Goal: Contribute content: Add original content to the website for others to see

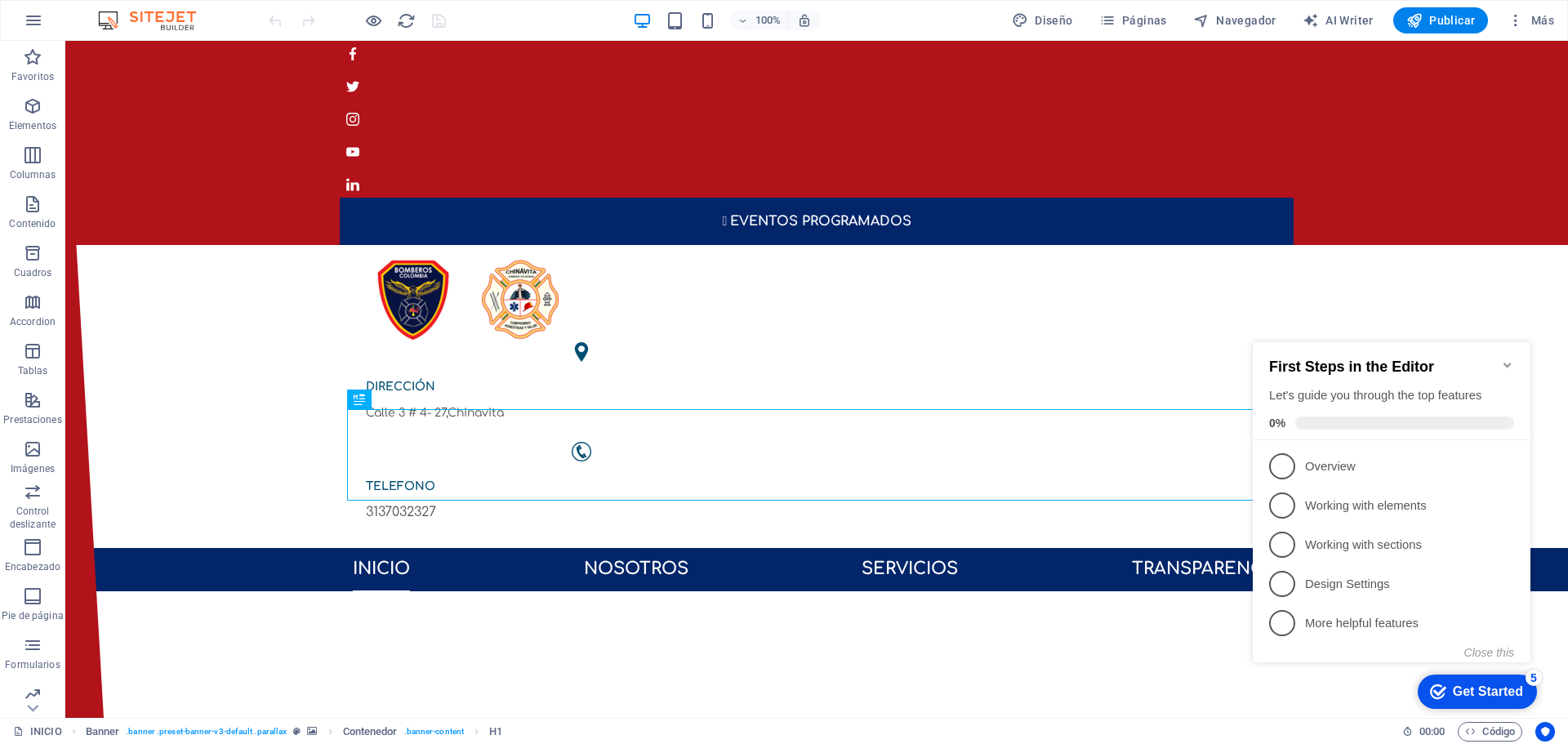
click at [1509, 361] on icon "Minimize checklist" at bounding box center [1507, 365] width 13 height 13
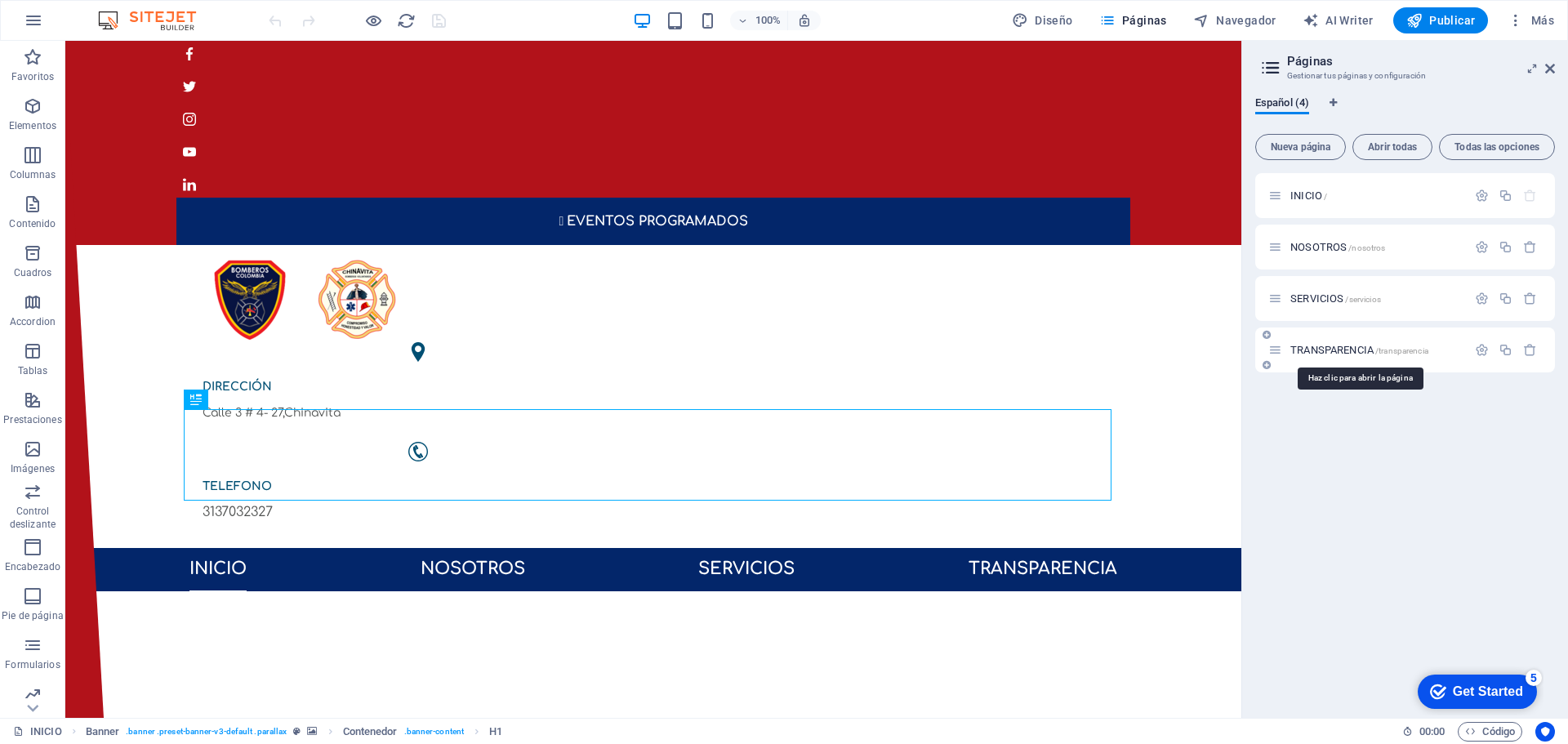
click at [1366, 353] on span "TRANSPARENCIA /transparencia" at bounding box center [1360, 351] width 138 height 13
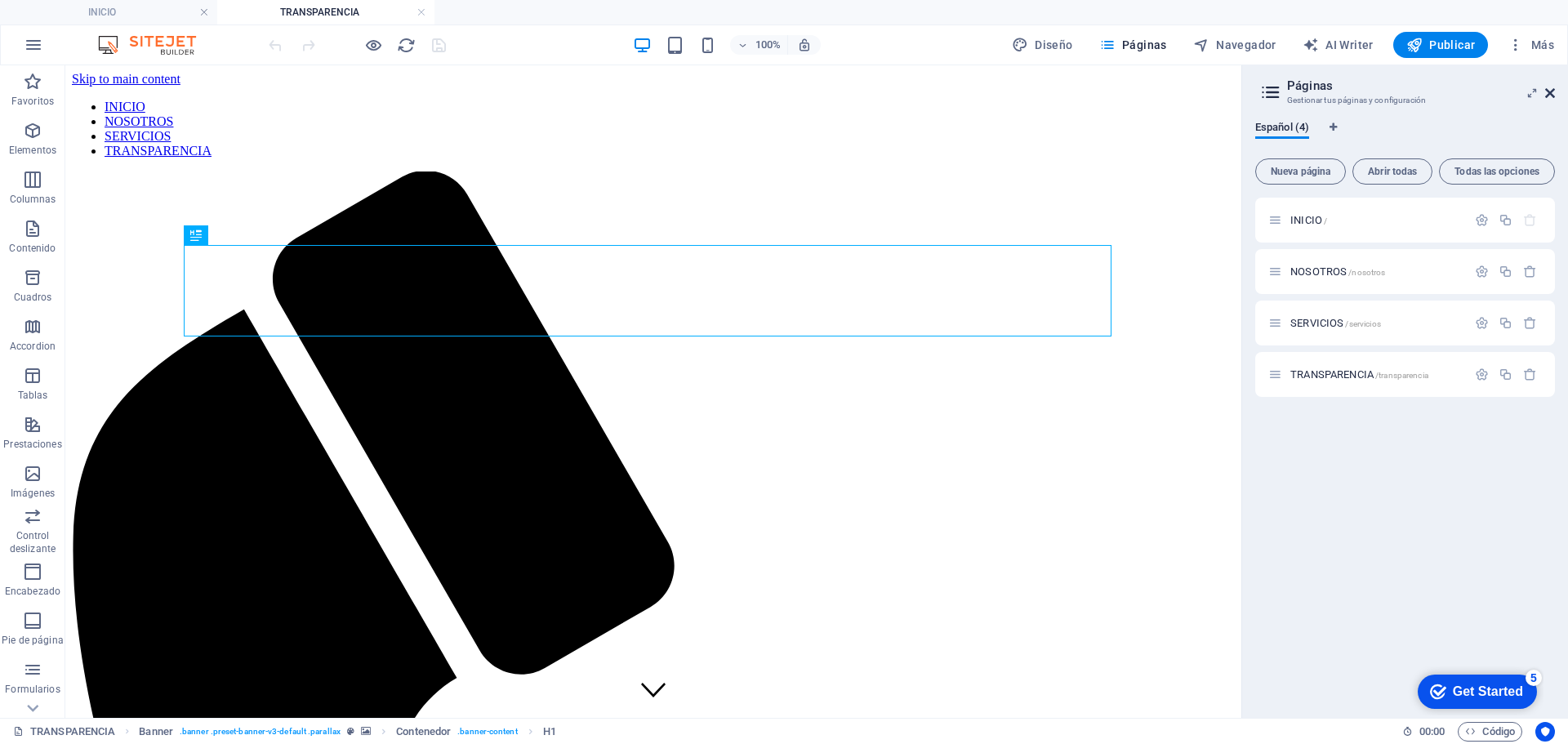
click at [1548, 96] on icon at bounding box center [1550, 93] width 10 height 13
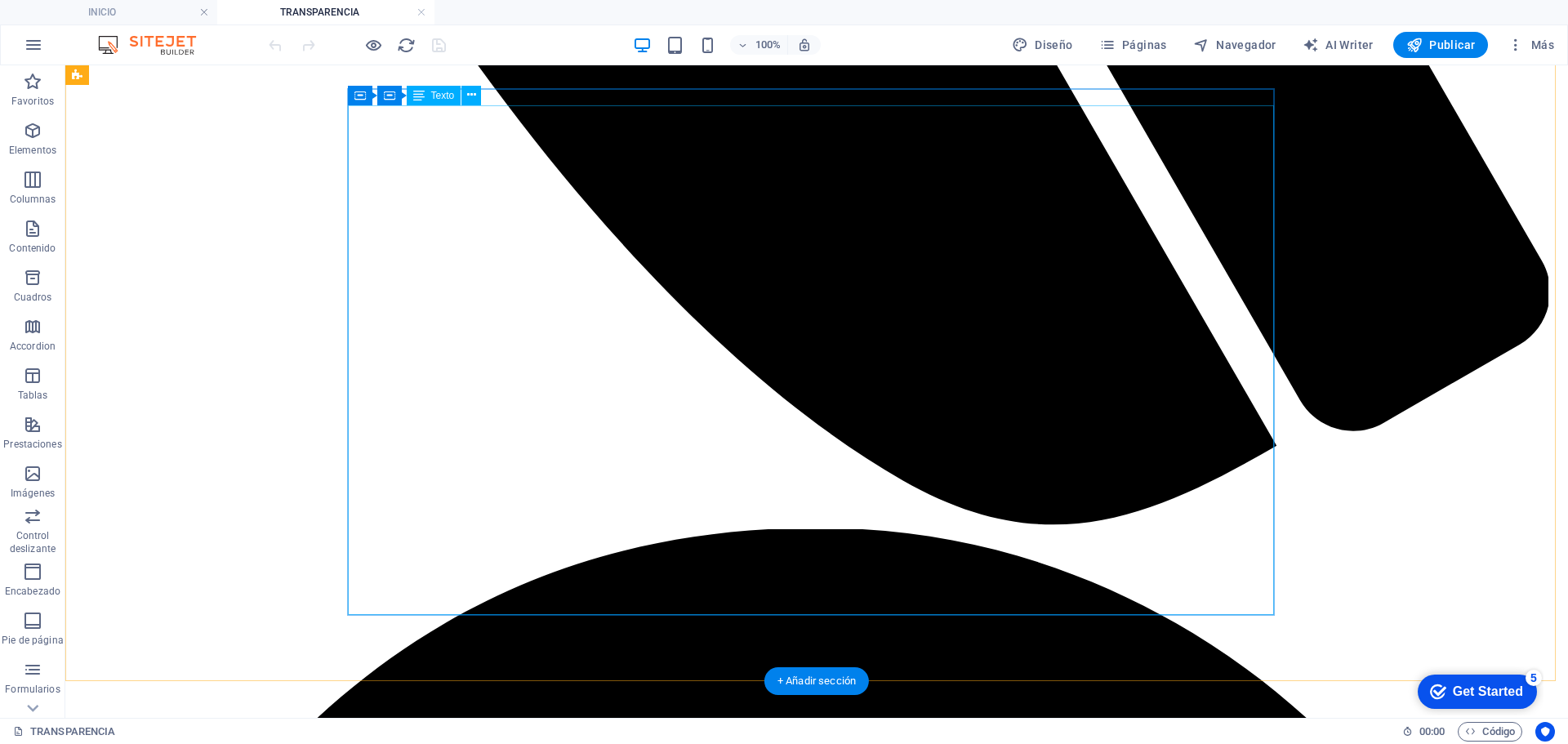
scroll to position [1634, 0]
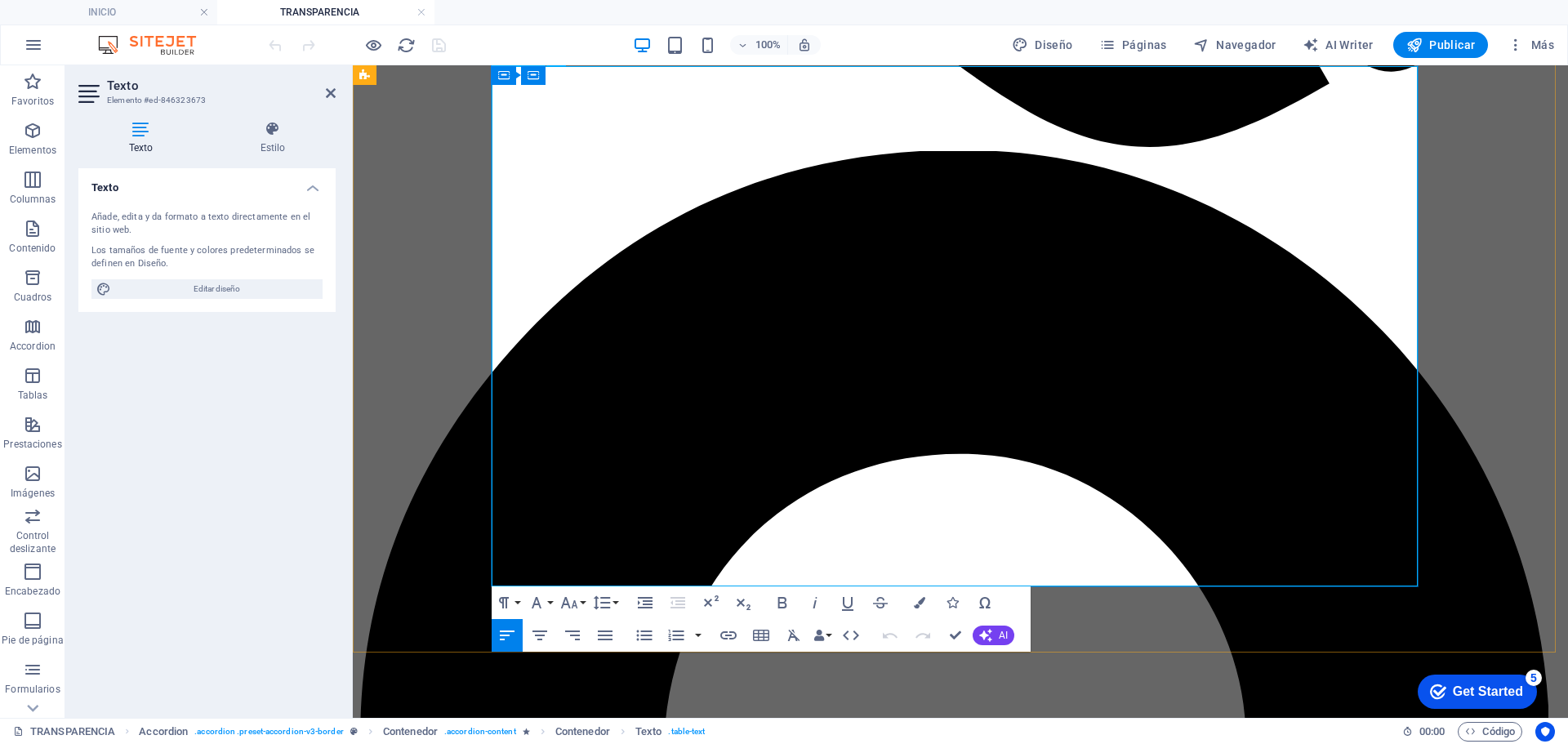
drag, startPoint x: 639, startPoint y: 565, endPoint x: 584, endPoint y: 564, distance: 55.0
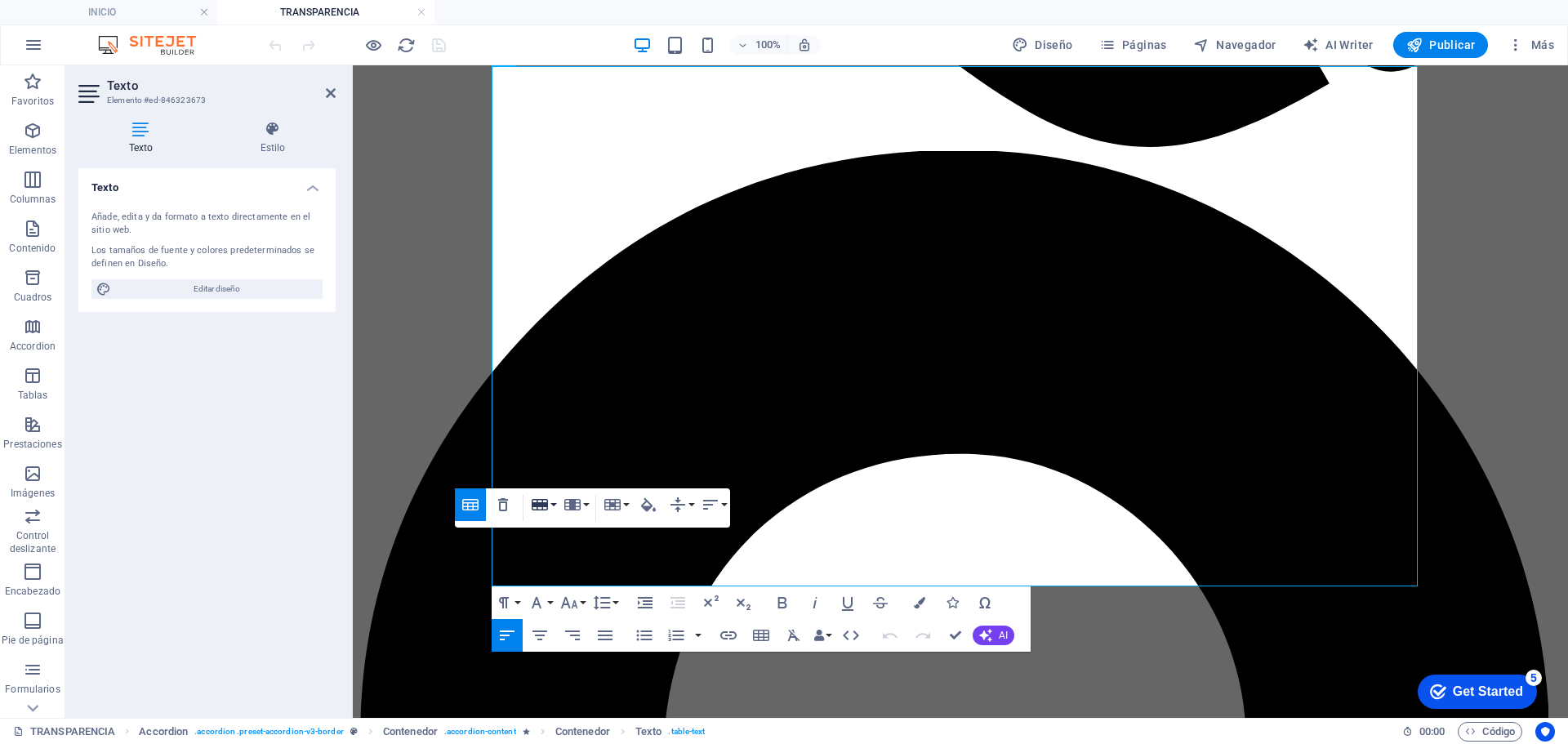
click at [550, 508] on button "Row" at bounding box center [543, 505] width 31 height 33
click at [568, 563] on link "Insert row below" at bounding box center [590, 561] width 125 height 24
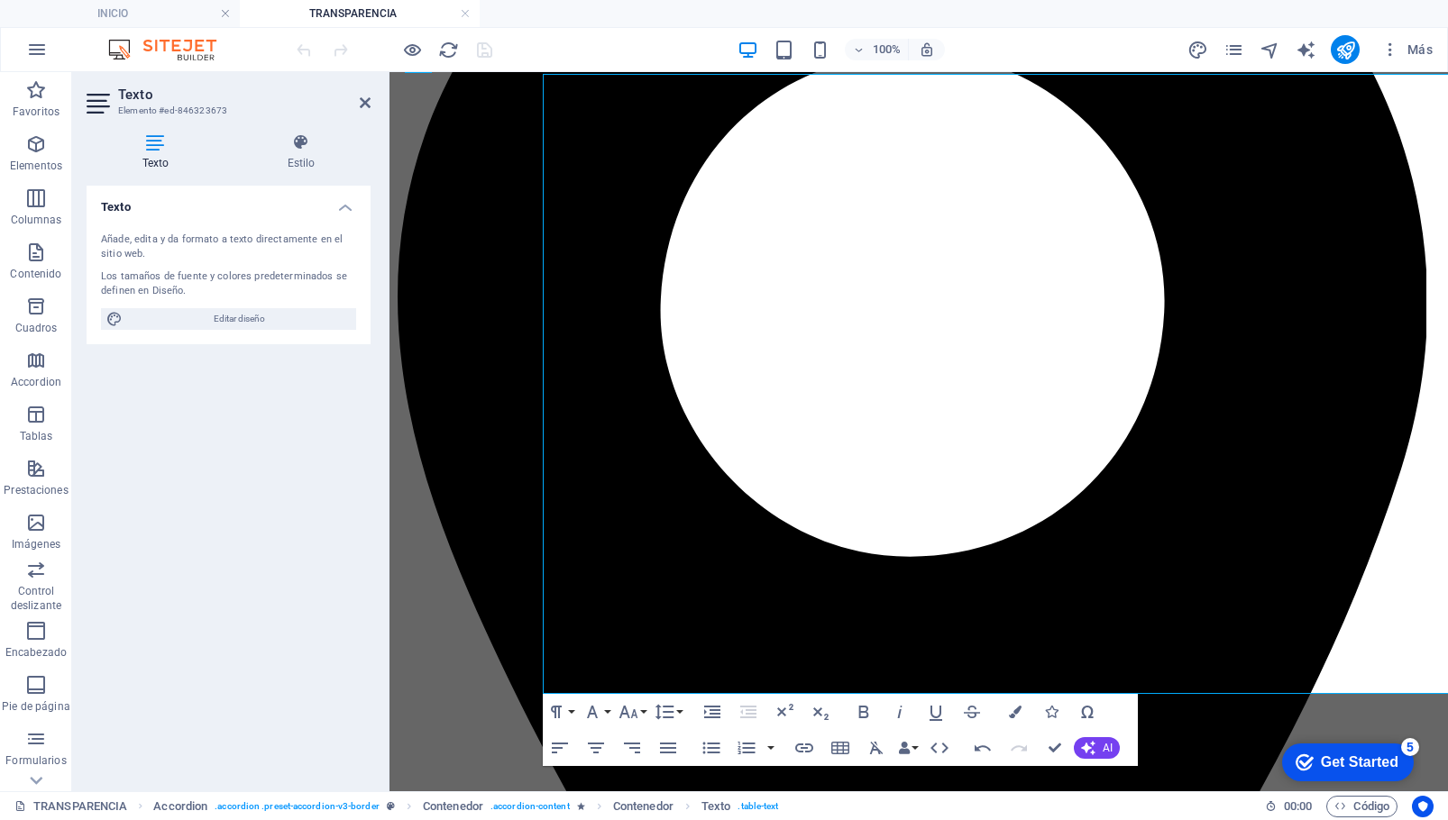
scroll to position [1768, 0]
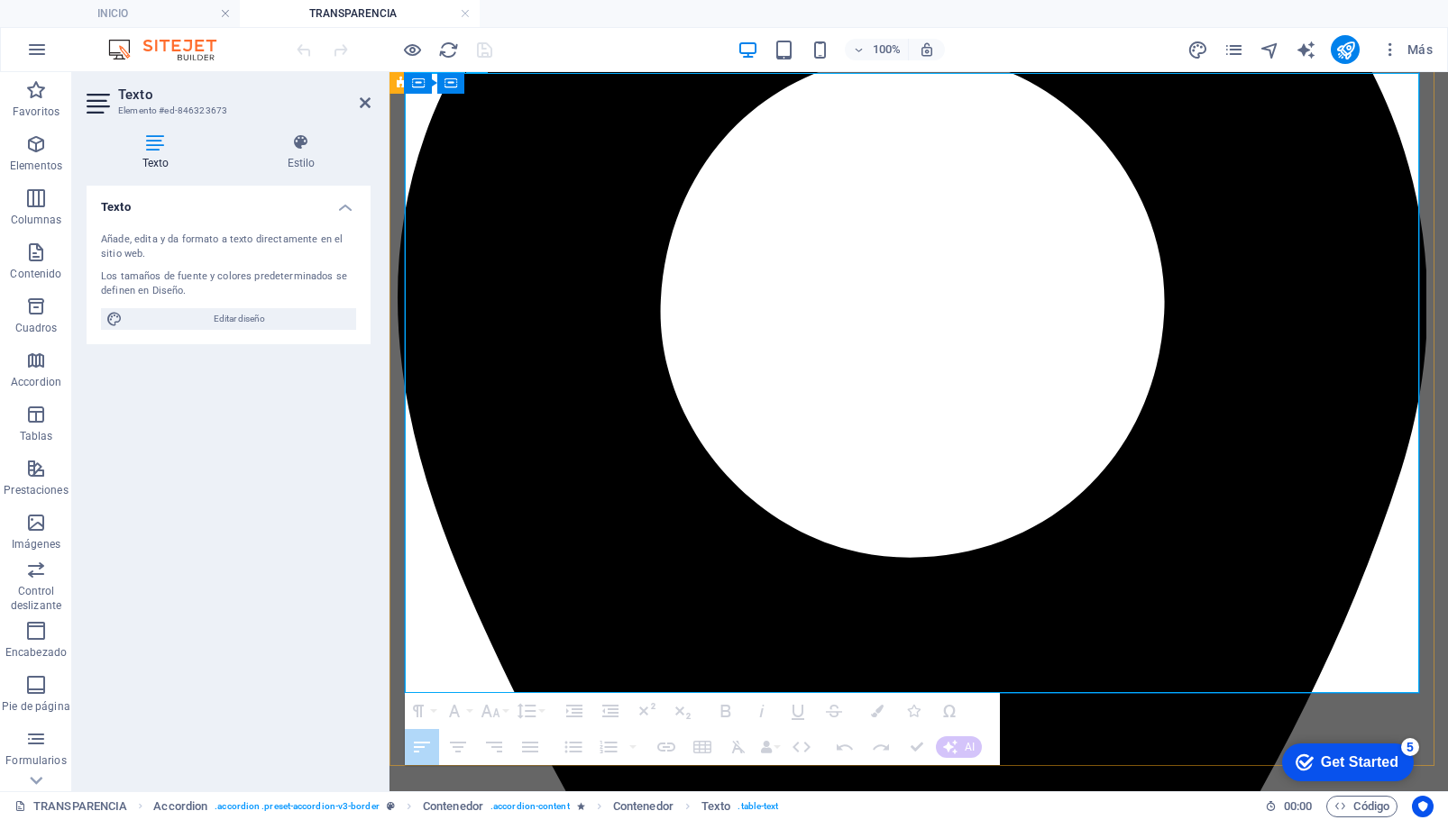
drag, startPoint x: 421, startPoint y: 665, endPoint x: 1249, endPoint y: 674, distance: 827.7
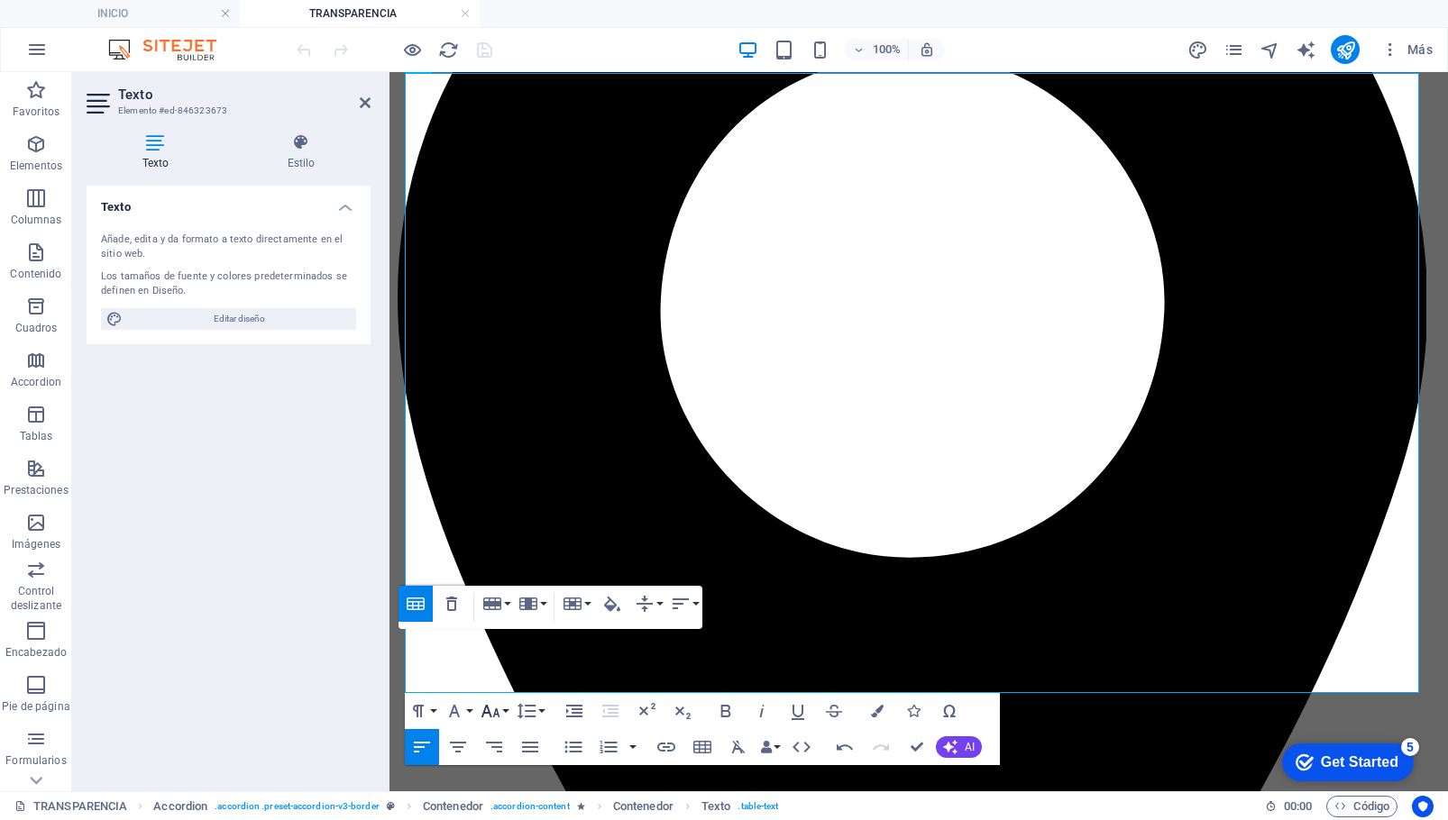
click at [500, 711] on icon "button" at bounding box center [491, 712] width 22 height 22
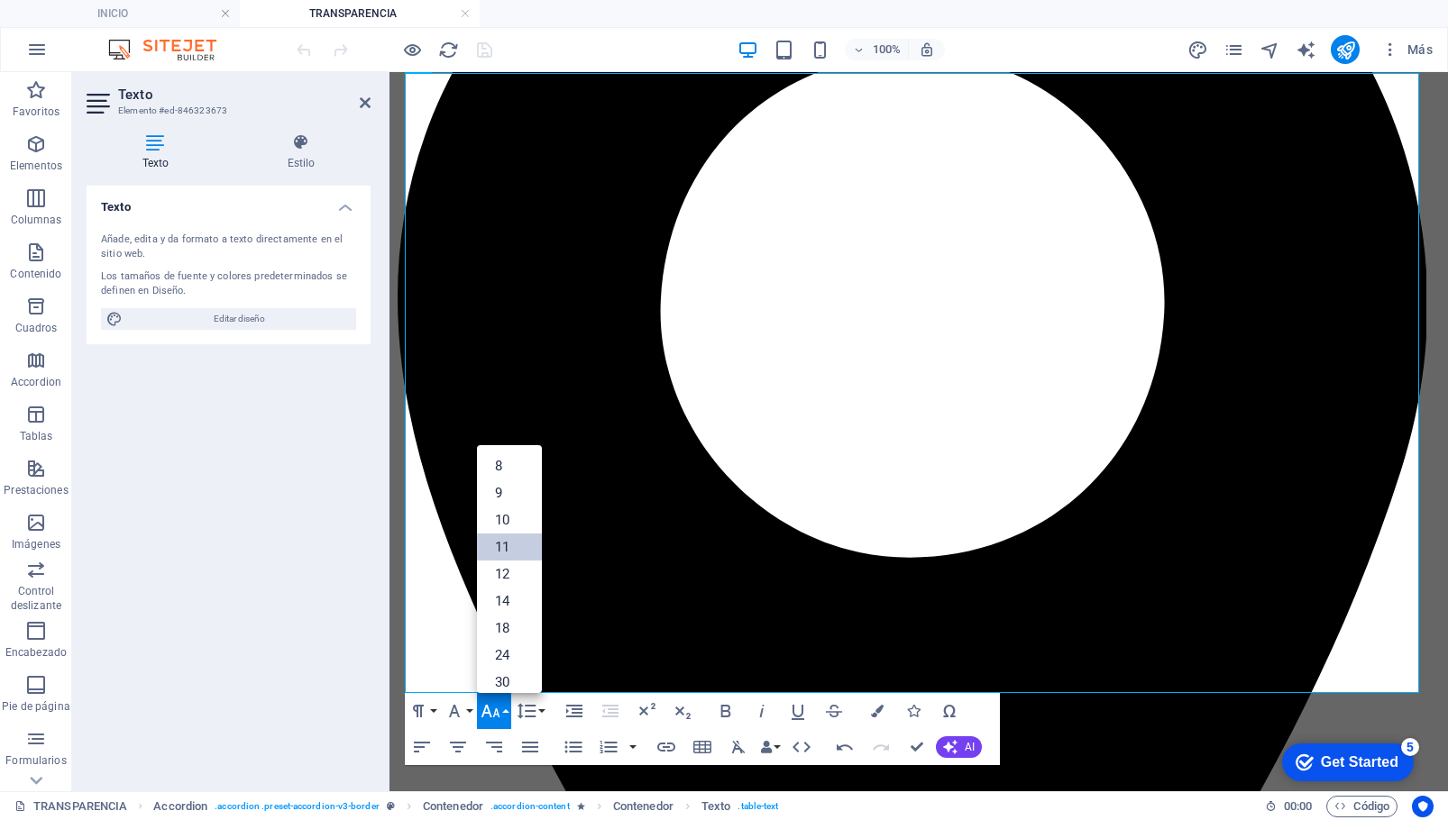
click at [501, 547] on link "11" at bounding box center [509, 547] width 65 height 27
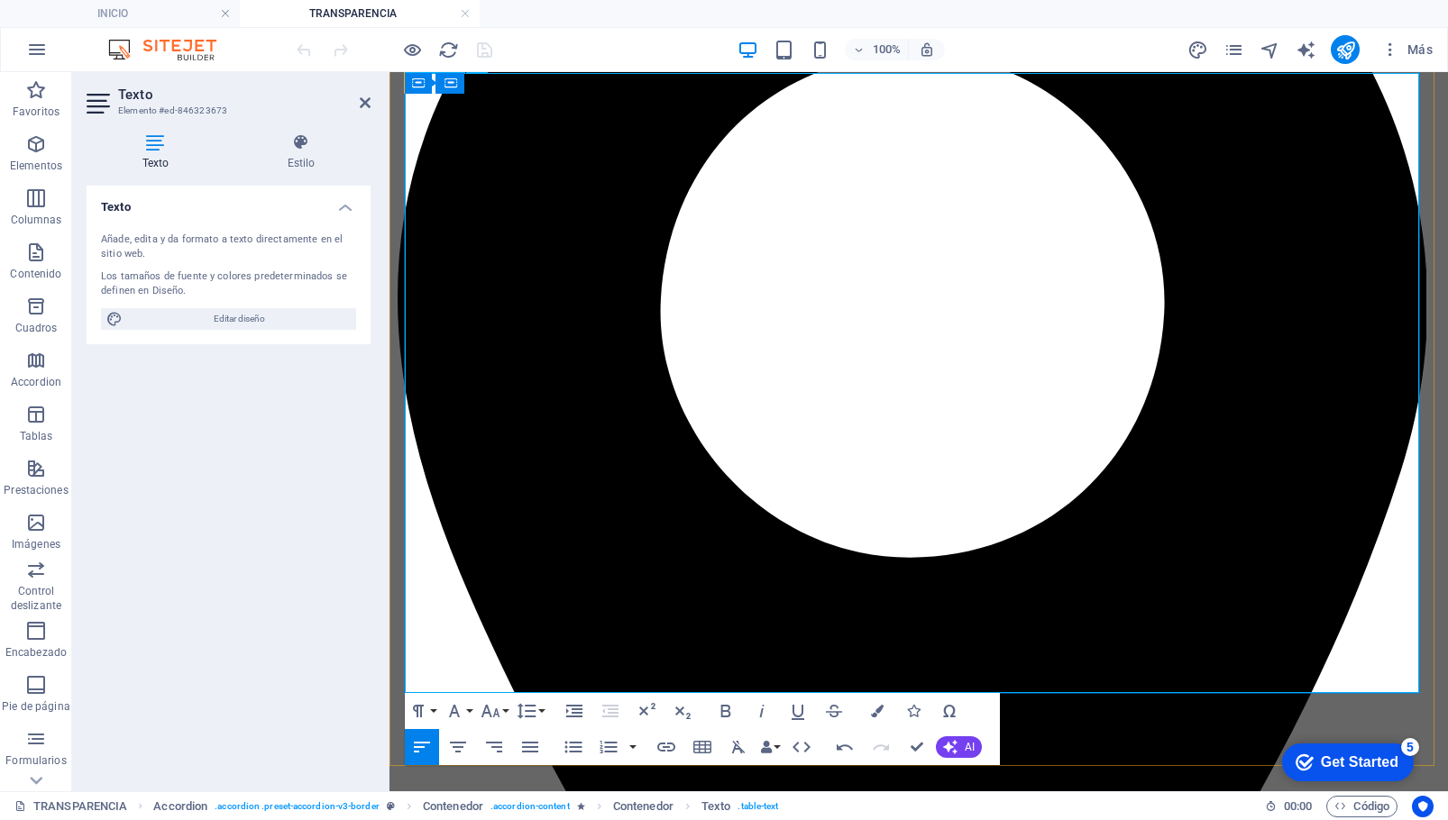
drag, startPoint x: 426, startPoint y: 674, endPoint x: 405, endPoint y: 664, distance: 23.0
click at [490, 711] on icon "button" at bounding box center [491, 712] width 22 height 22
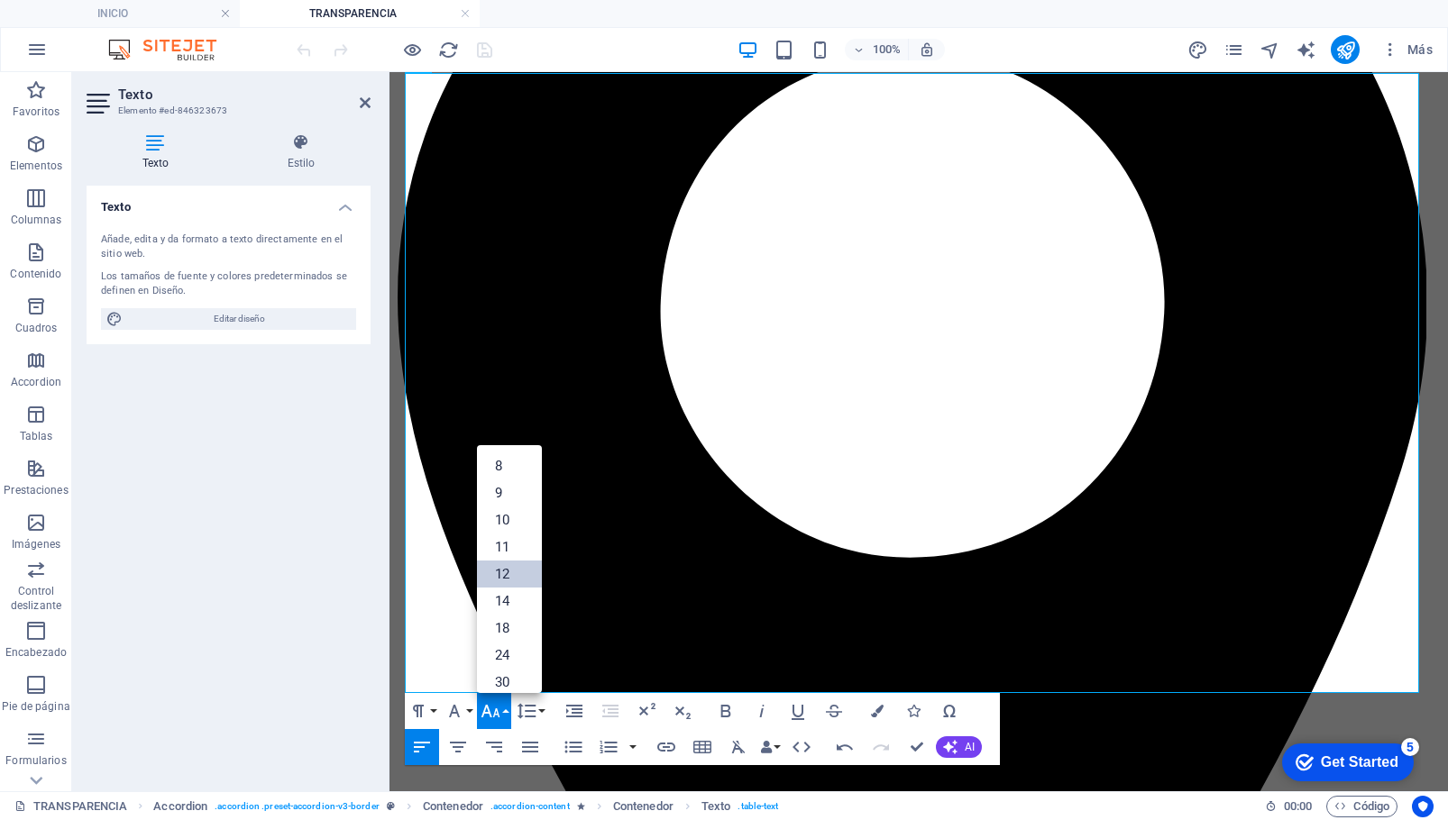
click at [504, 573] on link "12" at bounding box center [509, 574] width 65 height 27
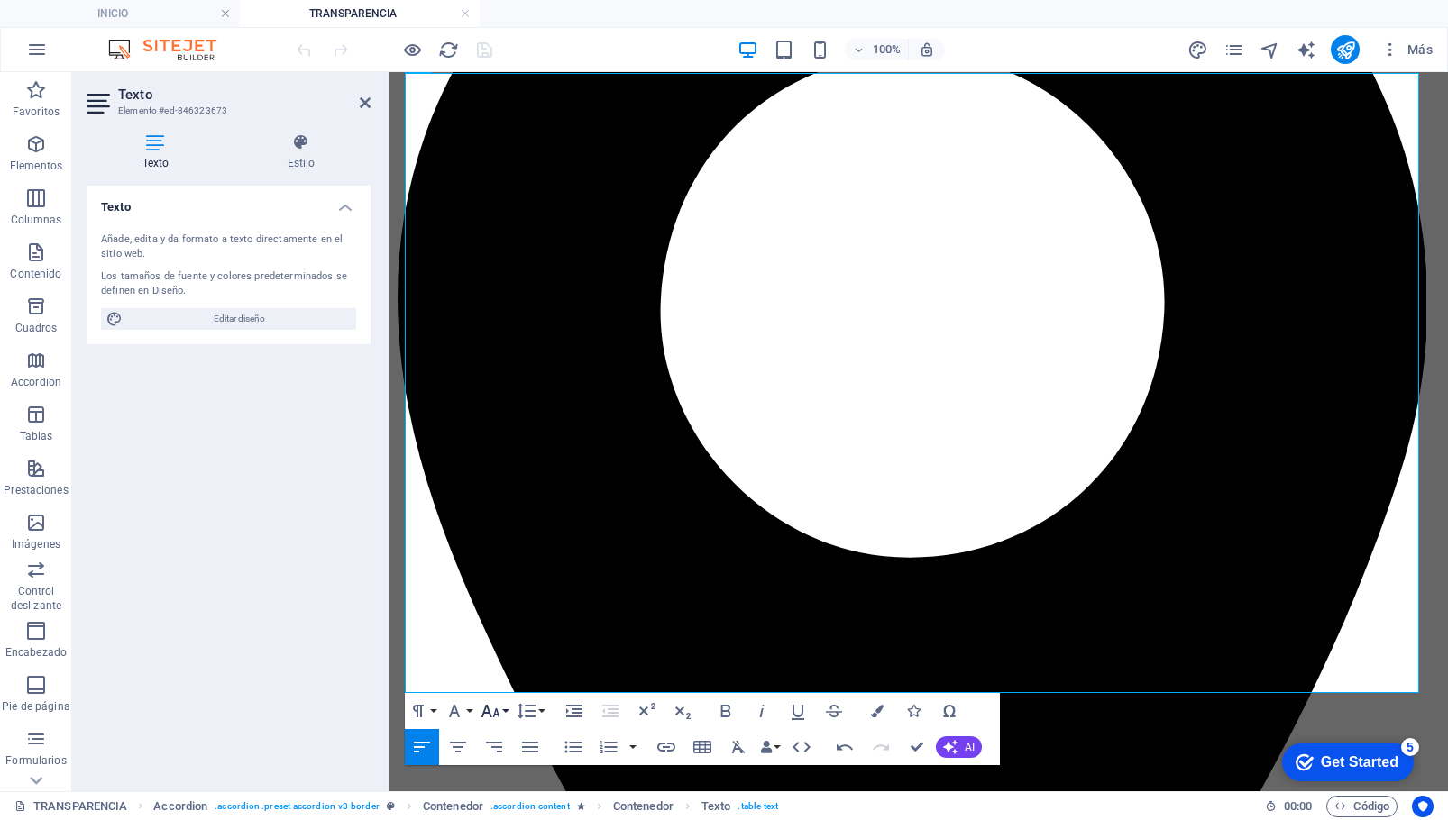
click at [495, 710] on icon "button" at bounding box center [491, 712] width 22 height 22
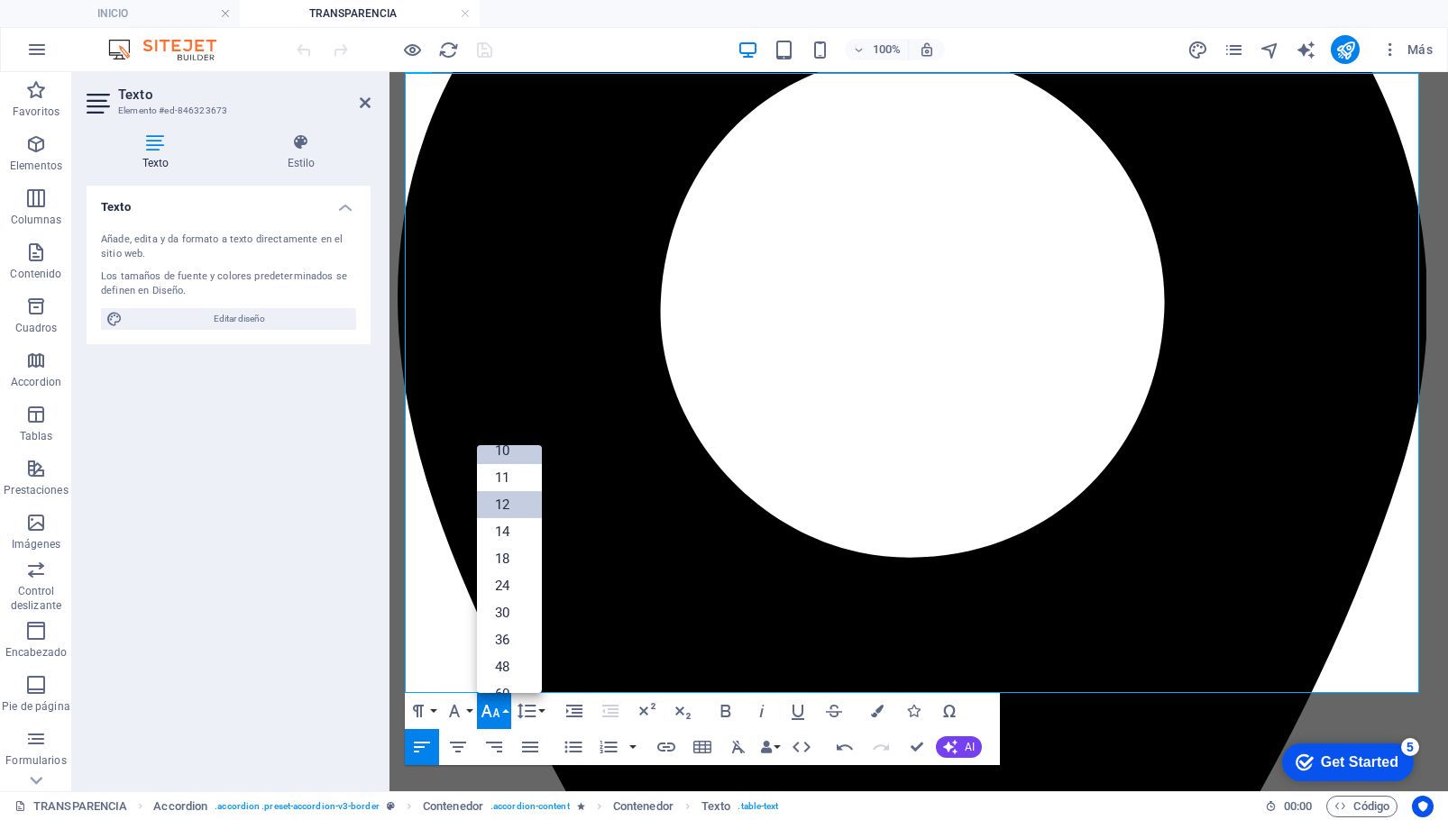
scroll to position [39, 0]
click at [505, 505] on link "11" at bounding box center [509, 508] width 65 height 27
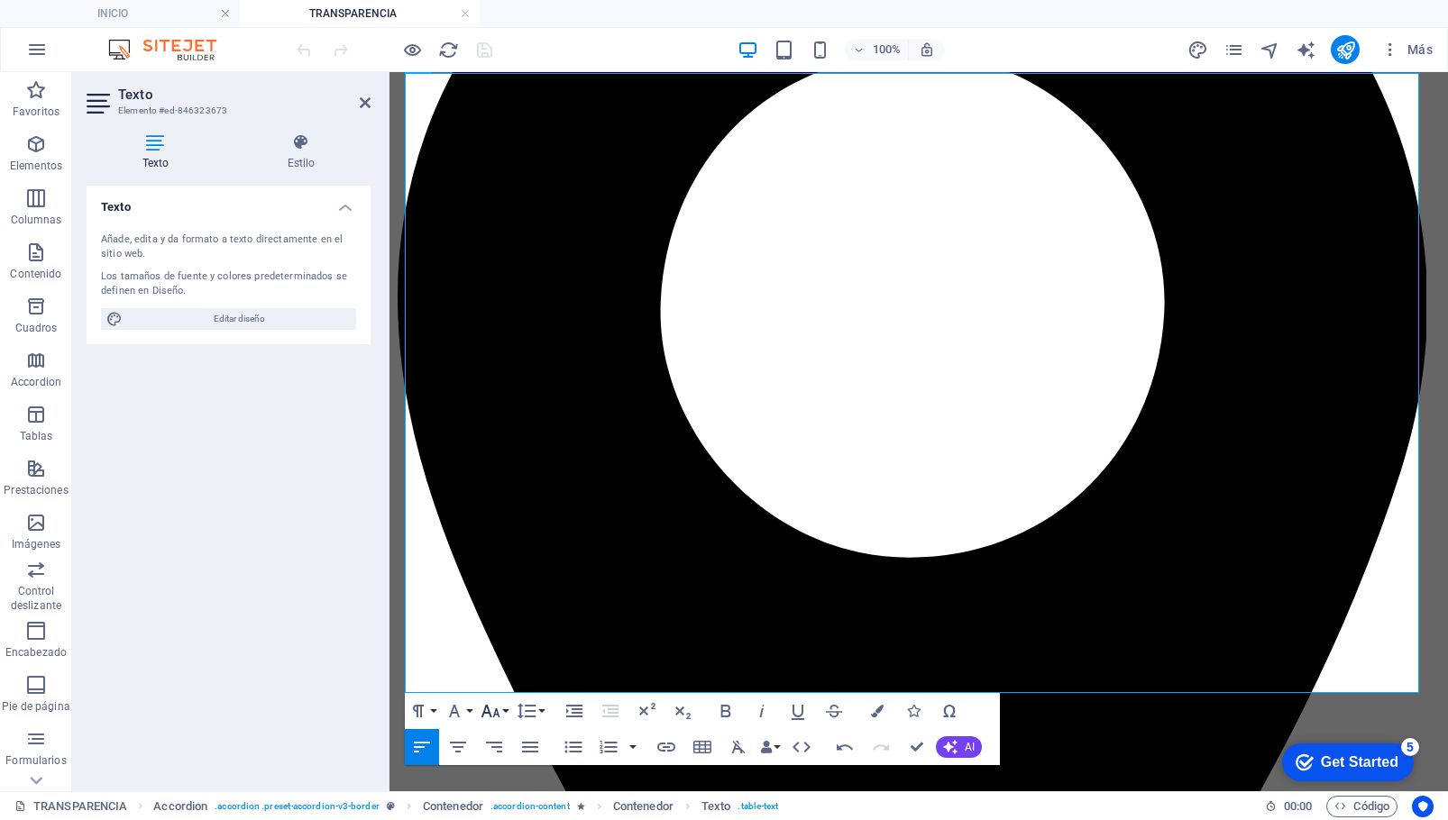
click at [491, 708] on icon "button" at bounding box center [491, 712] width 22 height 22
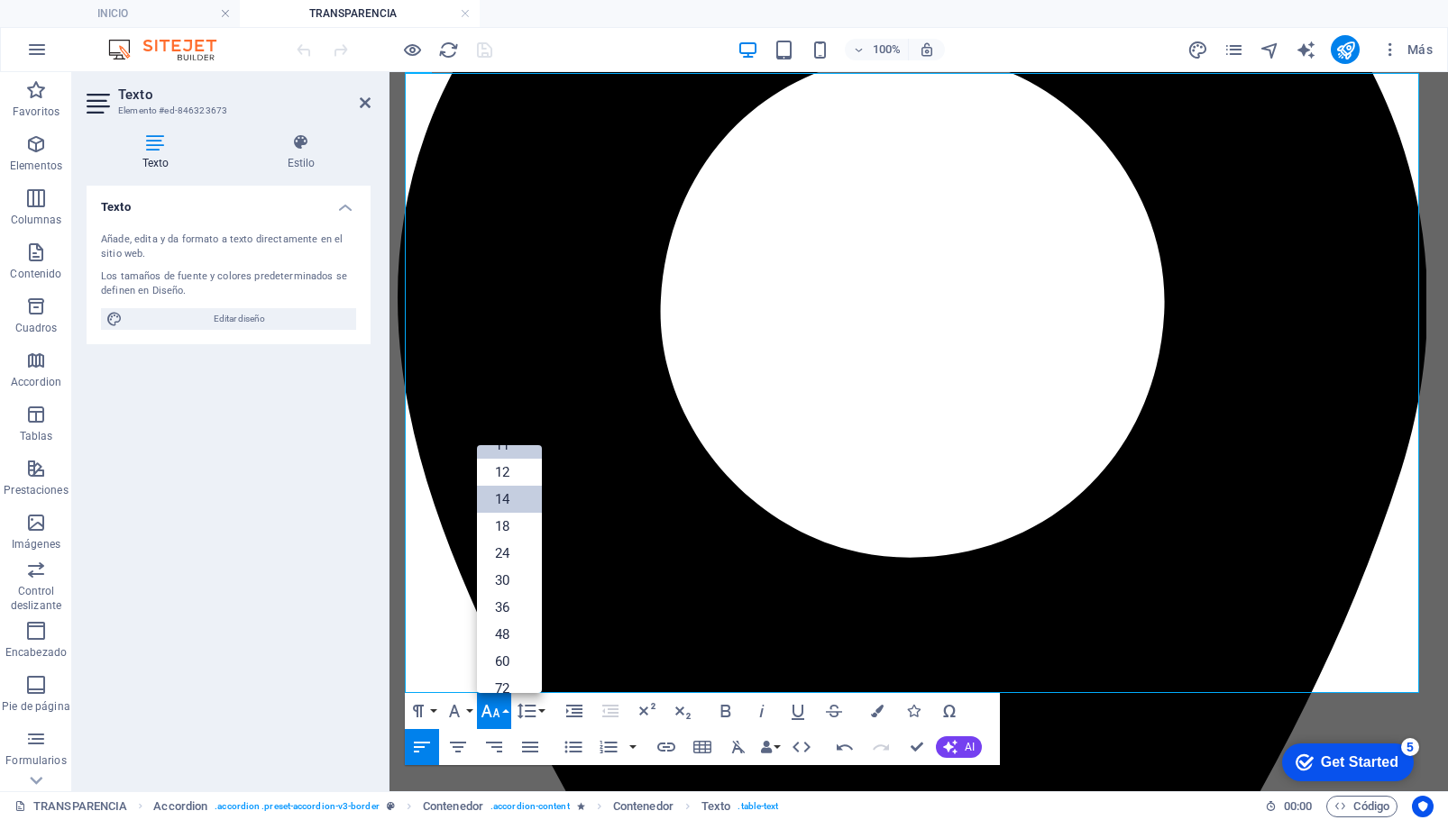
scroll to position [0, 0]
click at [506, 524] on link "10" at bounding box center [509, 520] width 65 height 27
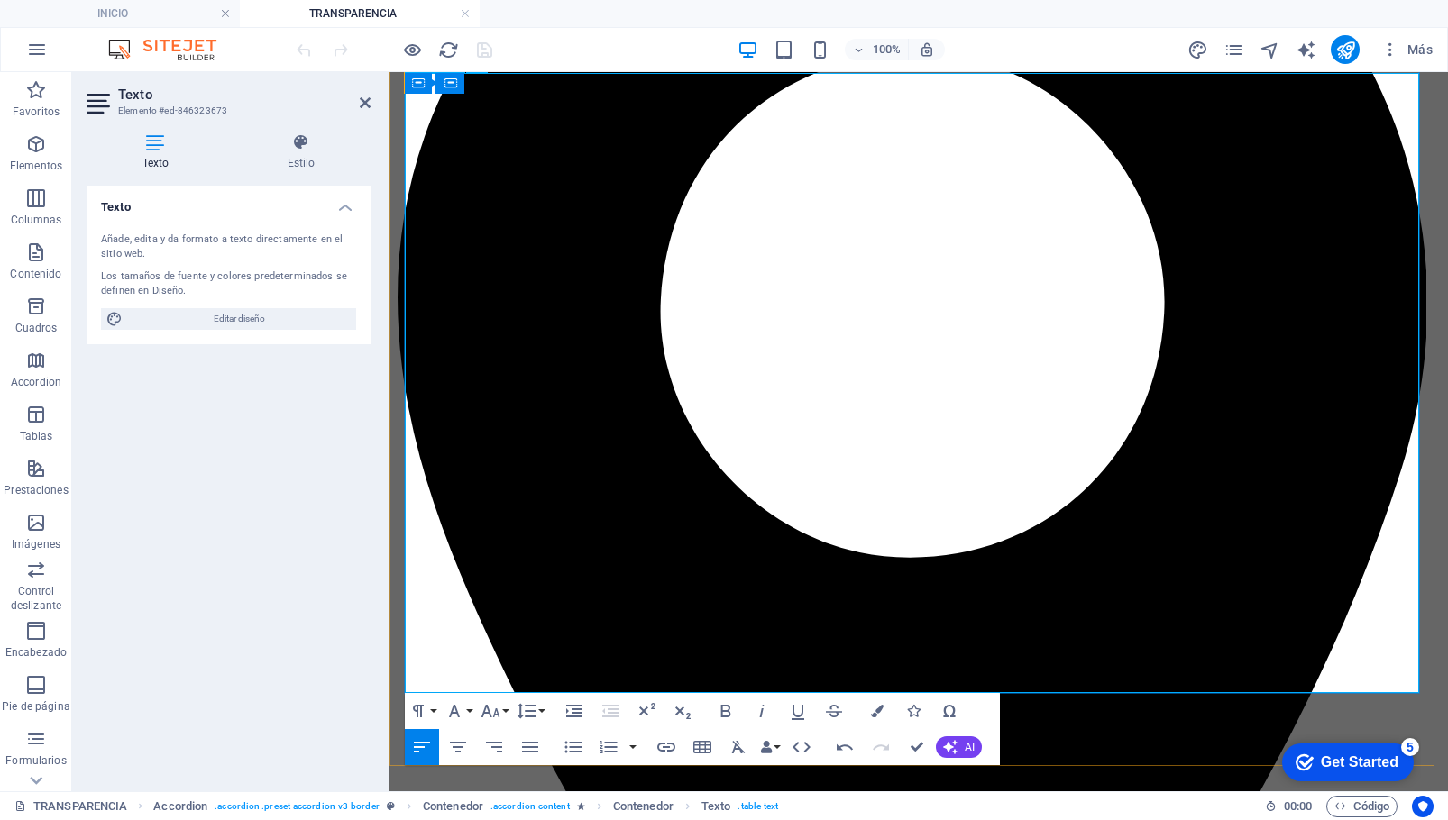
drag, startPoint x: 471, startPoint y: 682, endPoint x: 434, endPoint y: 648, distance: 49.8
click at [500, 713] on icon "button" at bounding box center [491, 712] width 22 height 22
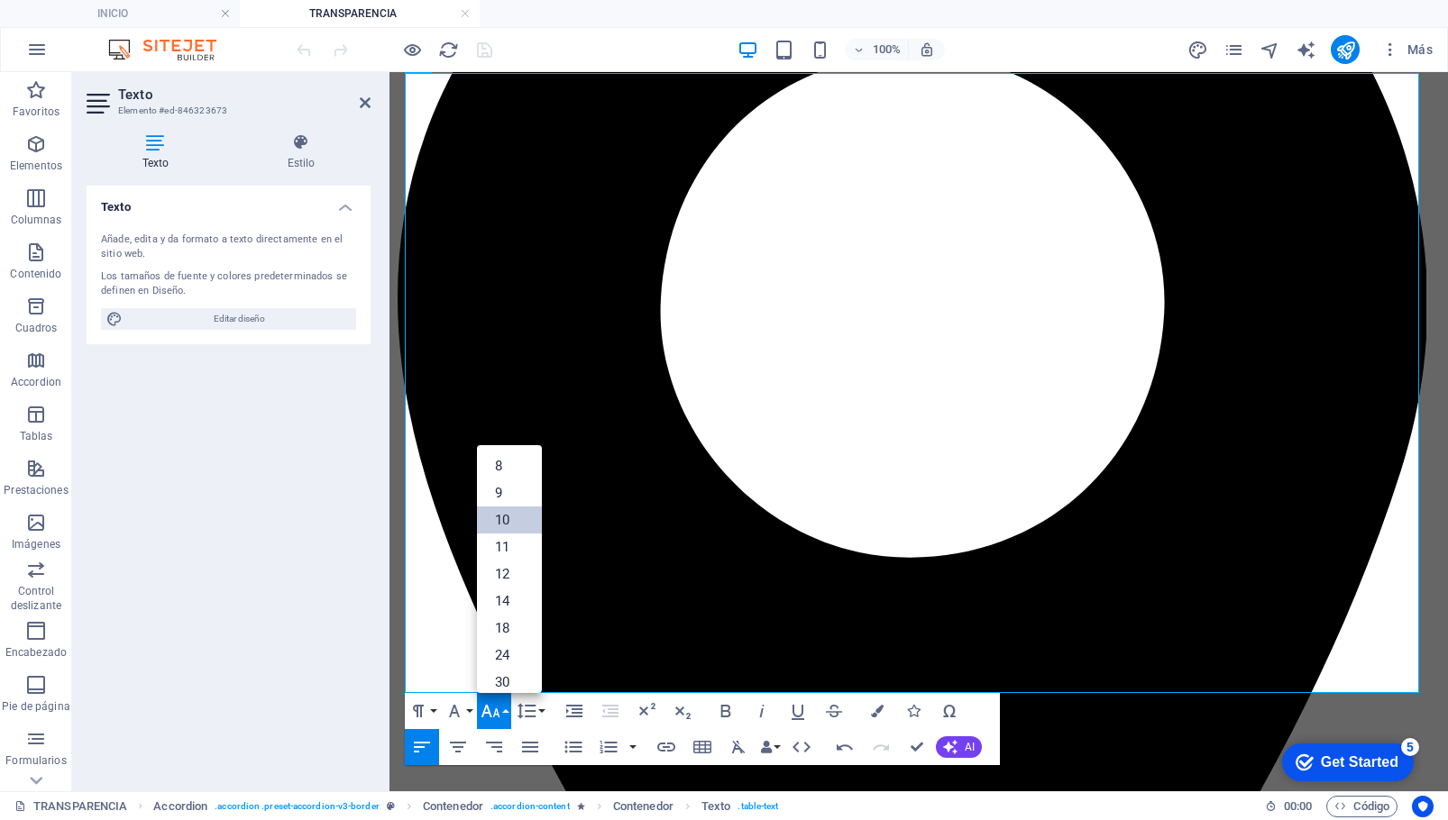
drag, startPoint x: 517, startPoint y: 522, endPoint x: 128, endPoint y: 489, distance: 390.0
click at [517, 522] on link "10" at bounding box center [509, 520] width 65 height 27
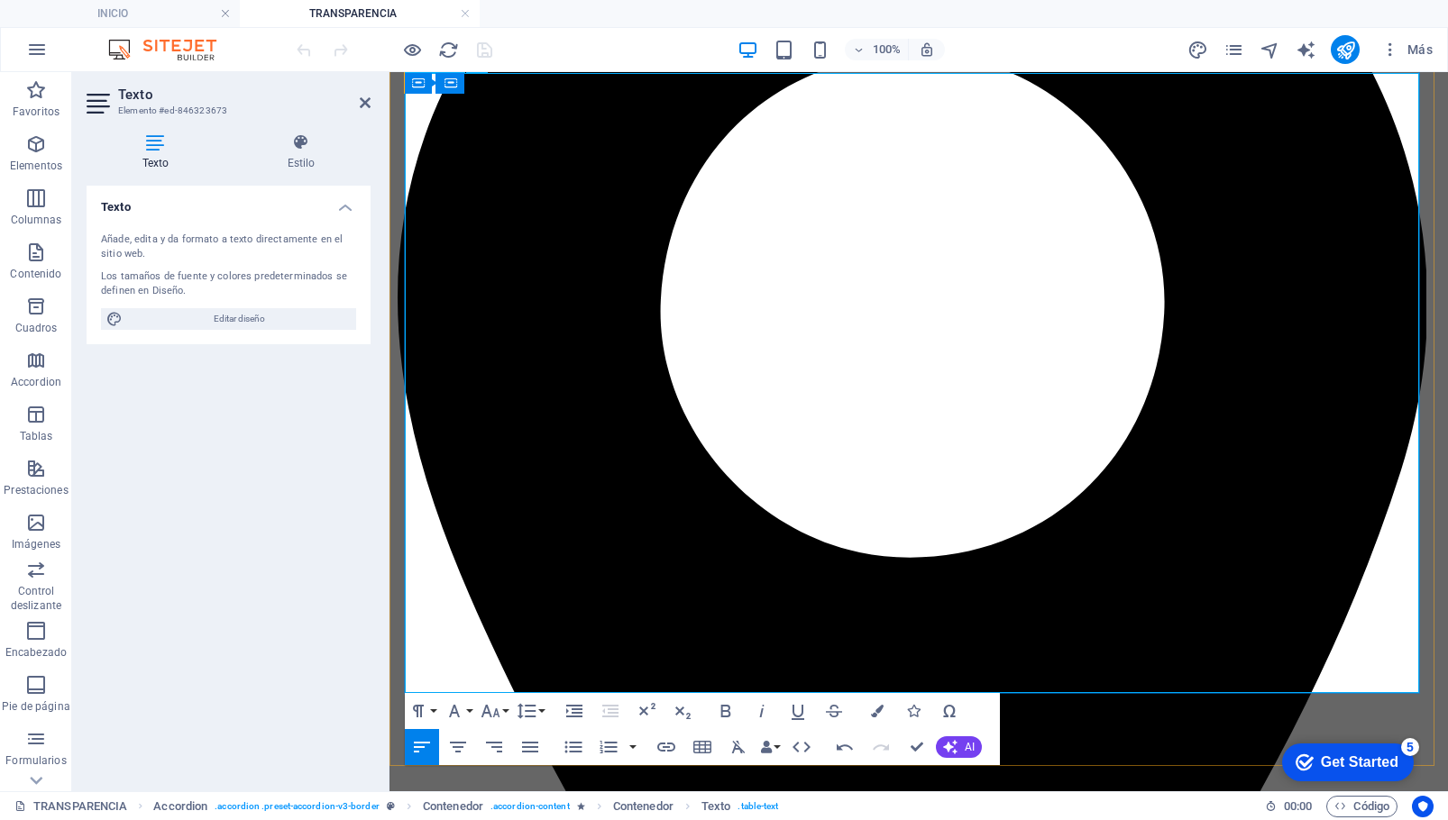
drag, startPoint x: 601, startPoint y: 659, endPoint x: 1092, endPoint y: 676, distance: 490.8
click at [500, 715] on icon "button" at bounding box center [491, 712] width 22 height 22
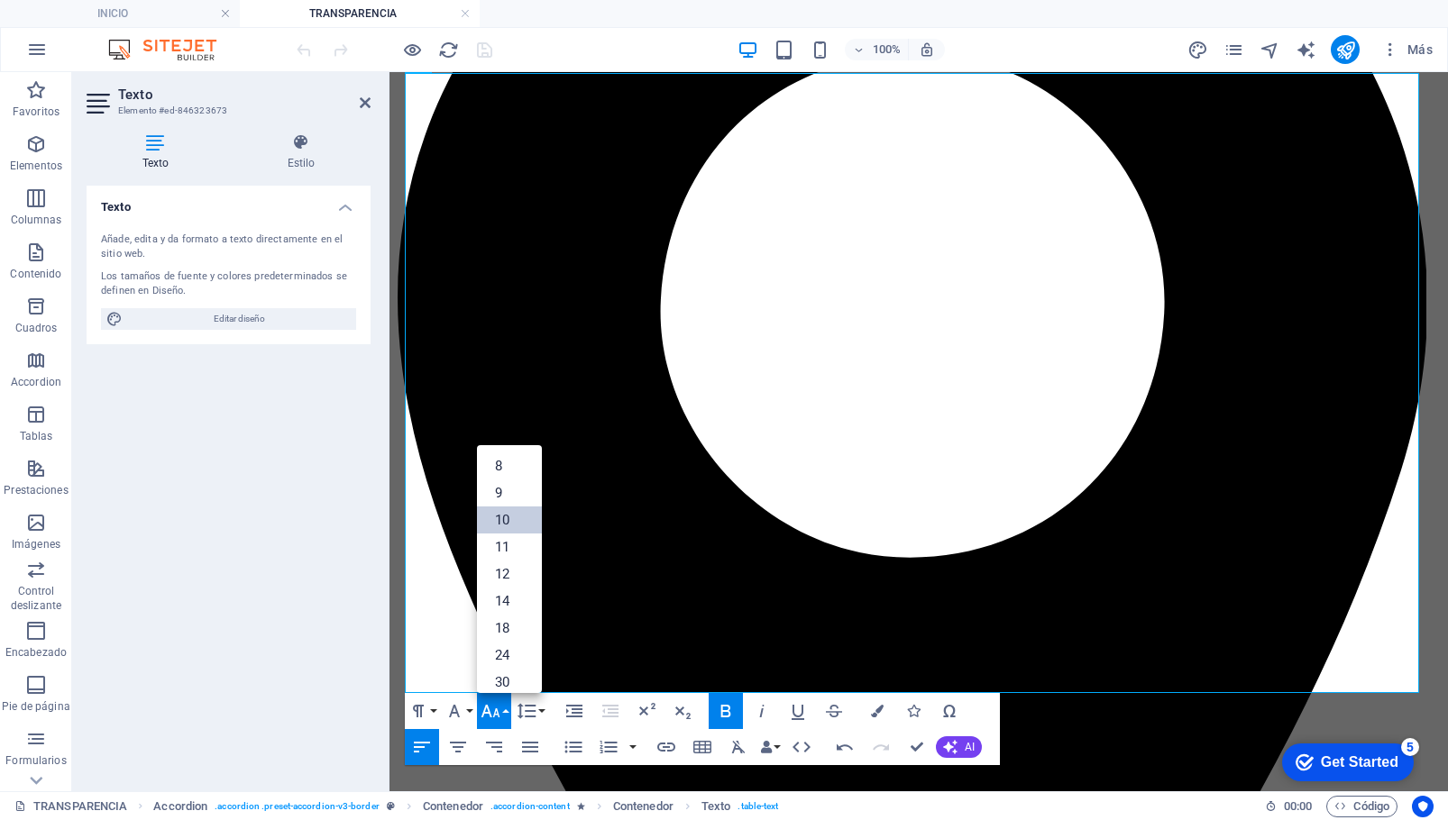
click at [500, 527] on link "10" at bounding box center [509, 520] width 65 height 27
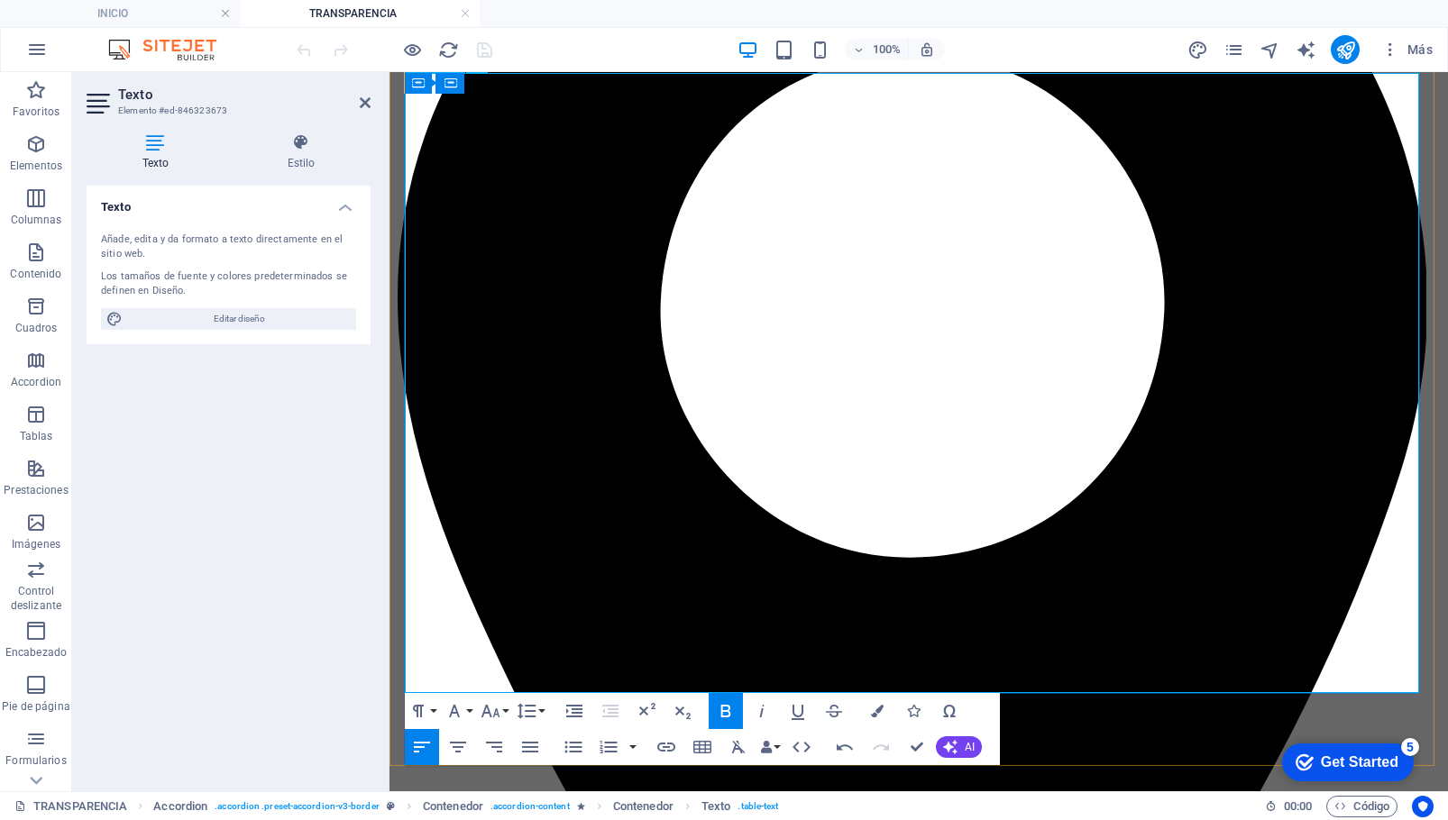
drag, startPoint x: 1220, startPoint y: 678, endPoint x: 1159, endPoint y: 658, distance: 63.6
click at [502, 710] on button "Font Size" at bounding box center [494, 711] width 34 height 36
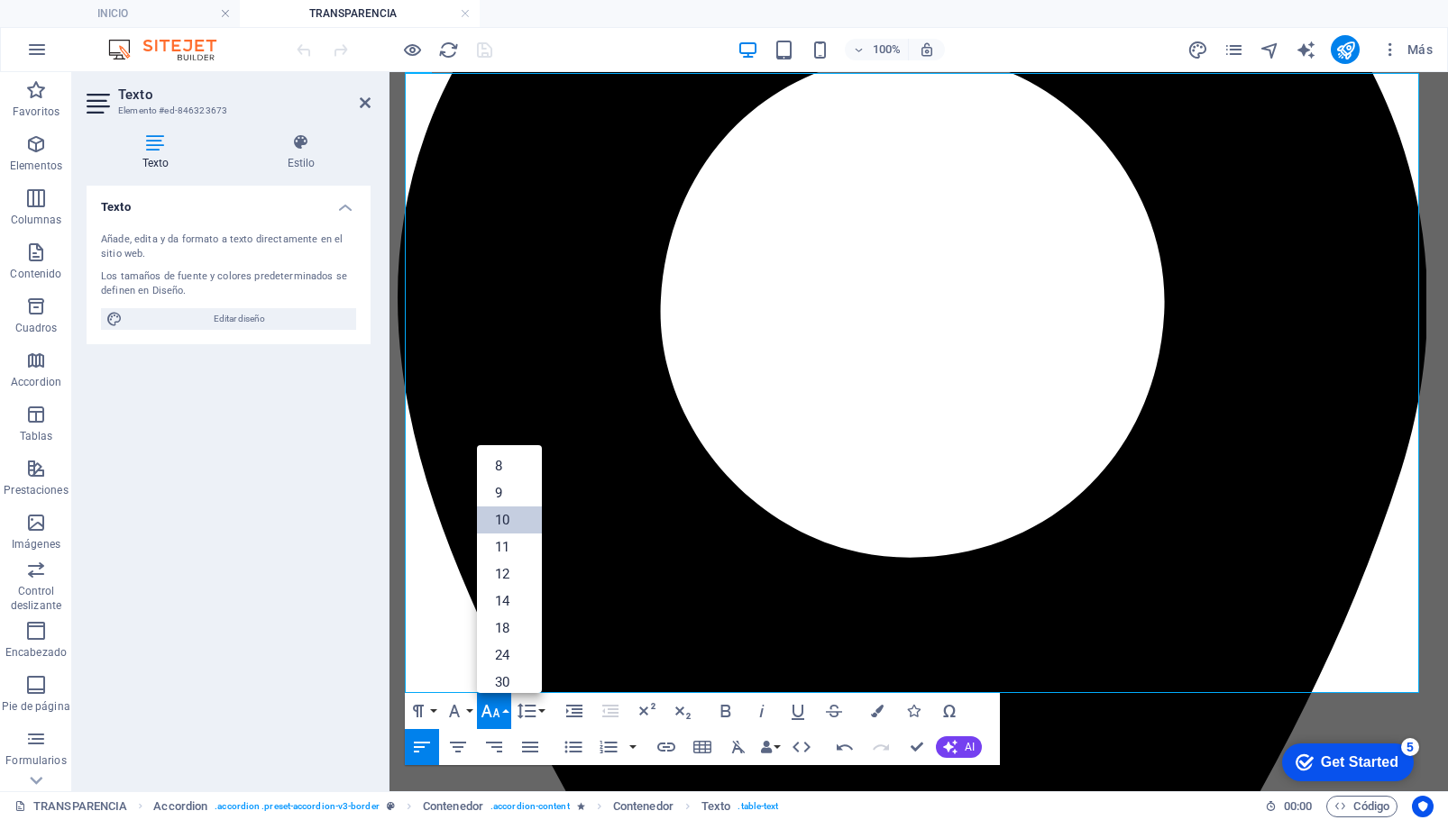
click at [487, 514] on link "10" at bounding box center [509, 520] width 65 height 27
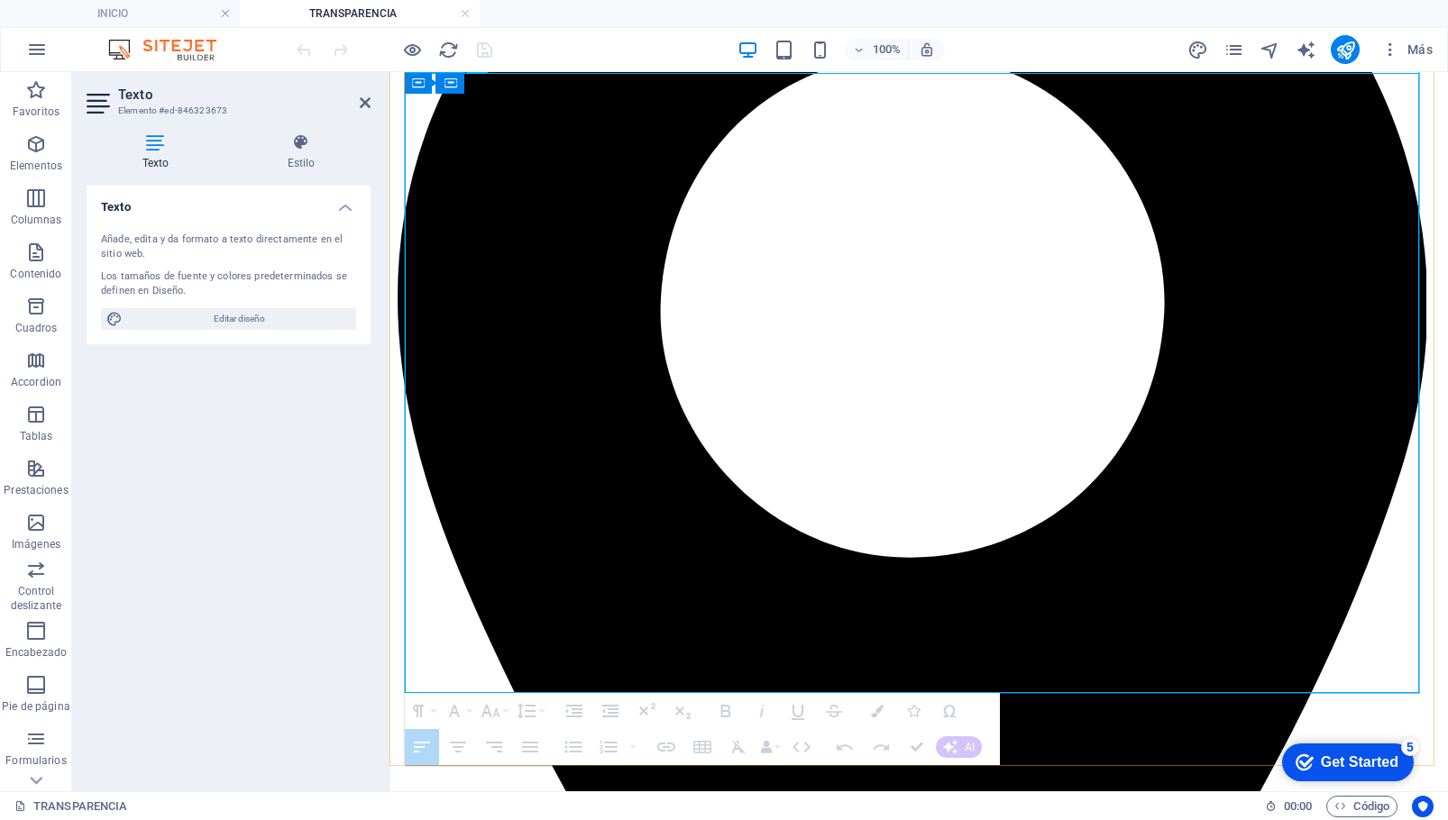
drag, startPoint x: 1396, startPoint y: 665, endPoint x: 1315, endPoint y: 667, distance: 80.3
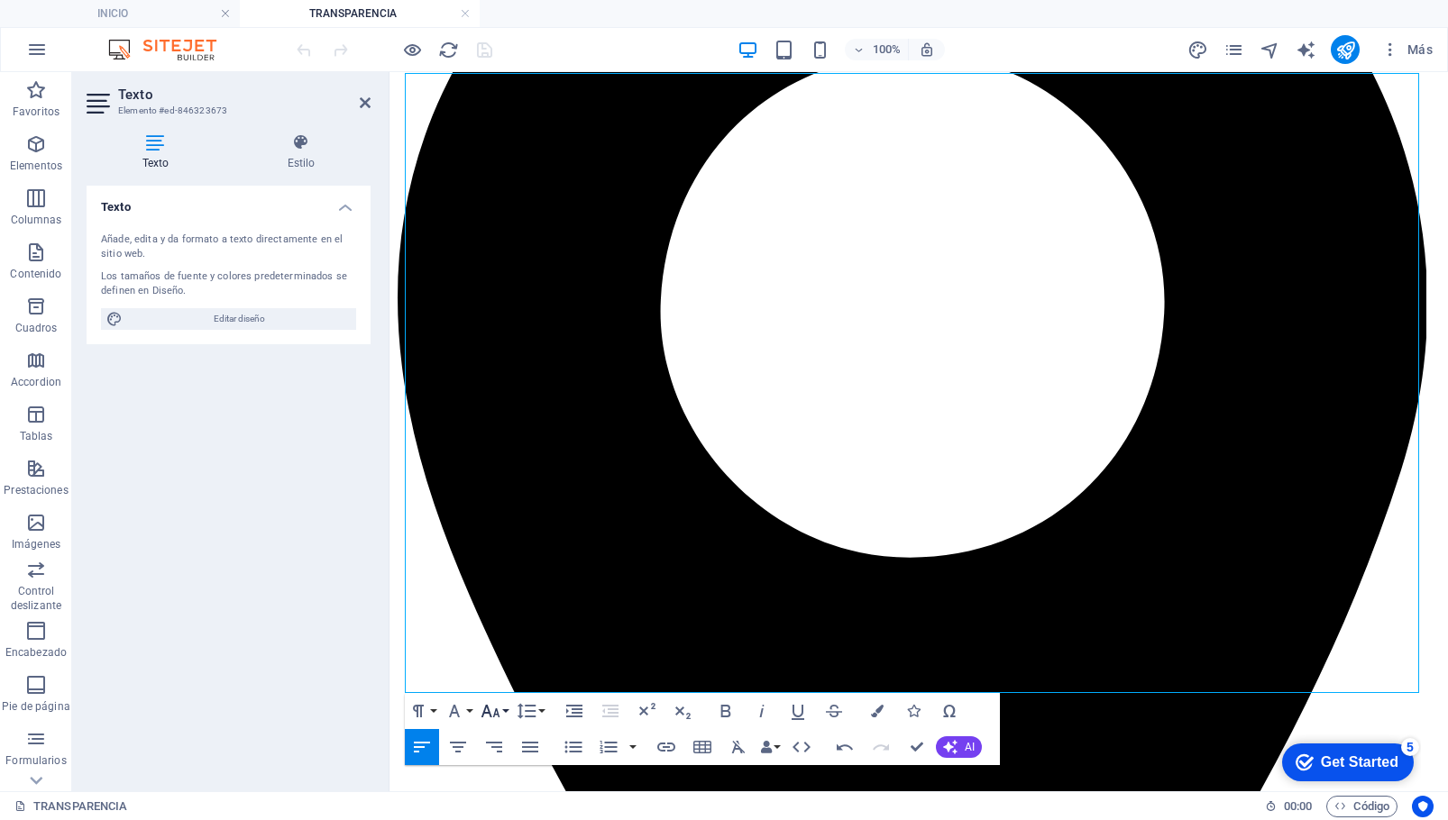
click at [501, 709] on button "Font Size" at bounding box center [494, 711] width 34 height 36
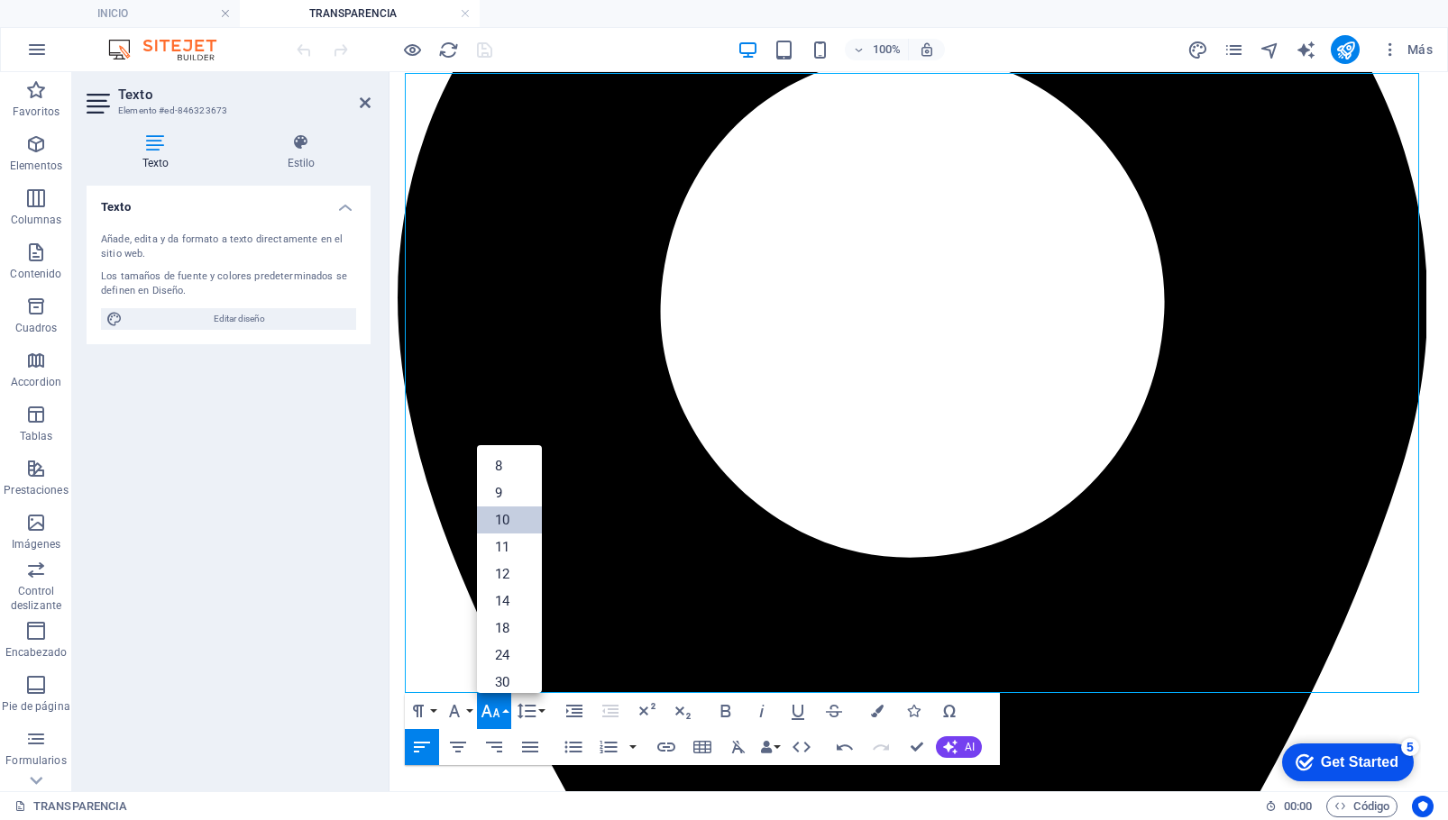
click at [504, 514] on link "10" at bounding box center [509, 520] width 65 height 27
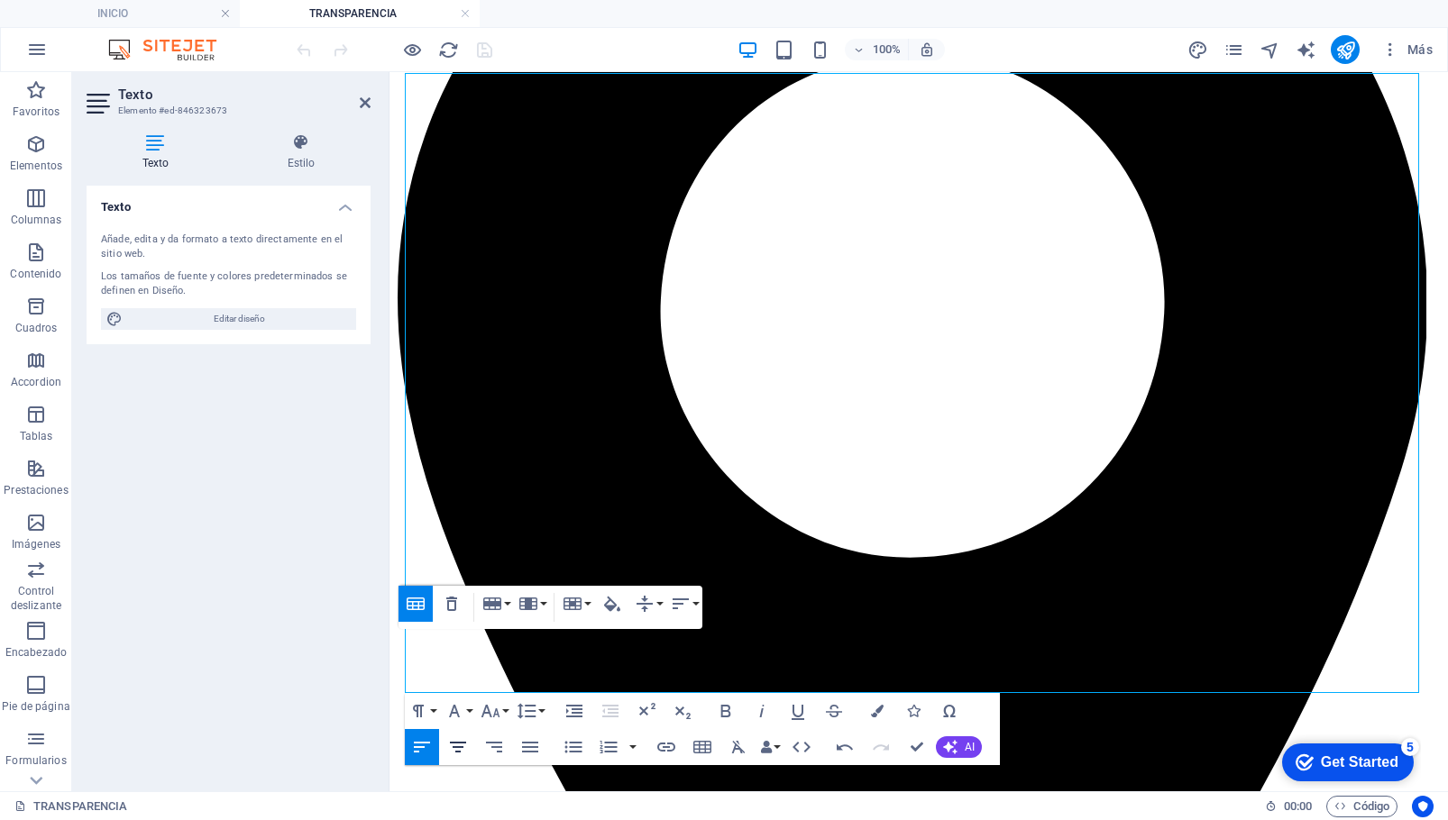
click at [456, 748] on icon "button" at bounding box center [458, 747] width 16 height 11
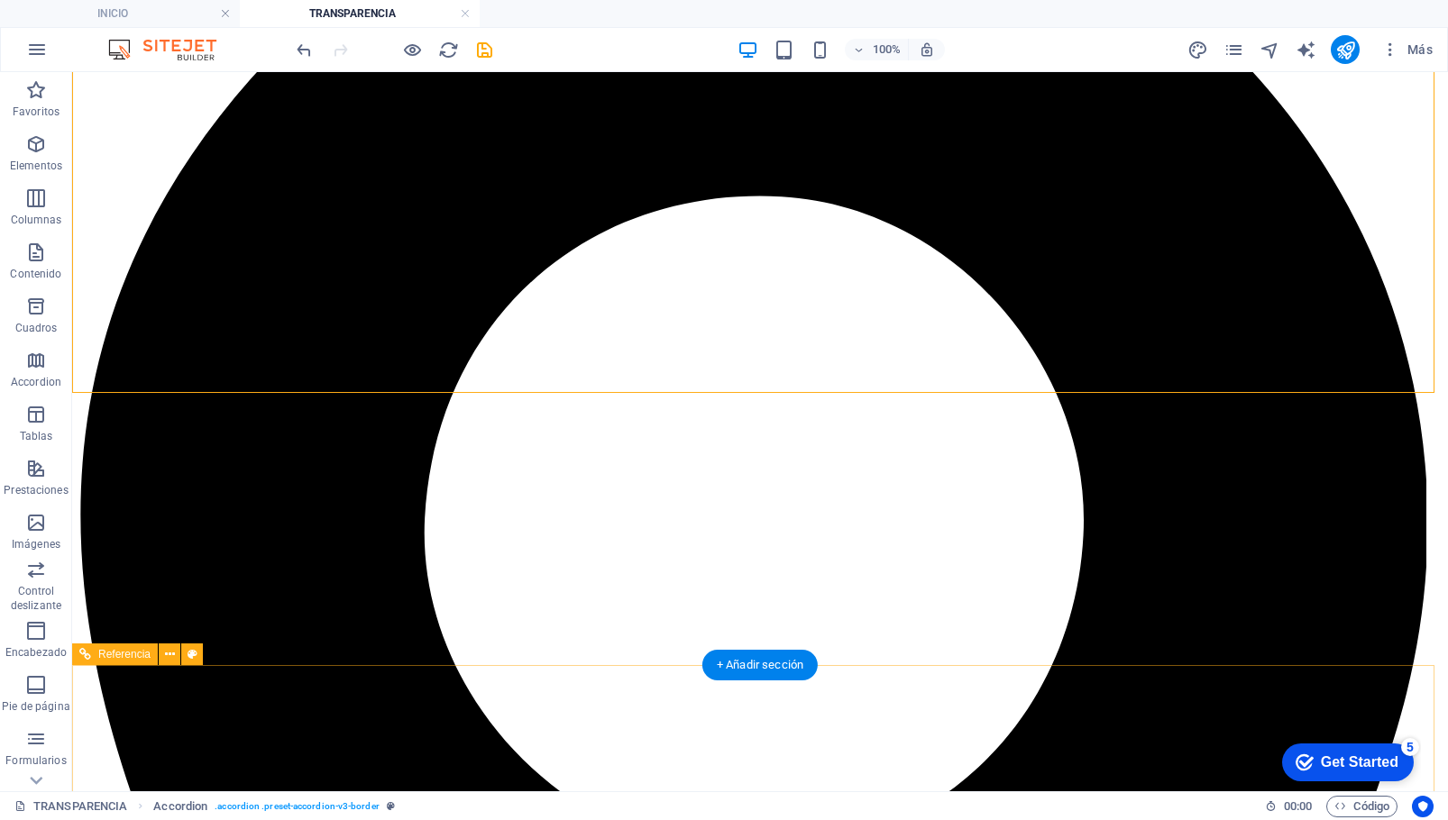
scroll to position [2039, 0]
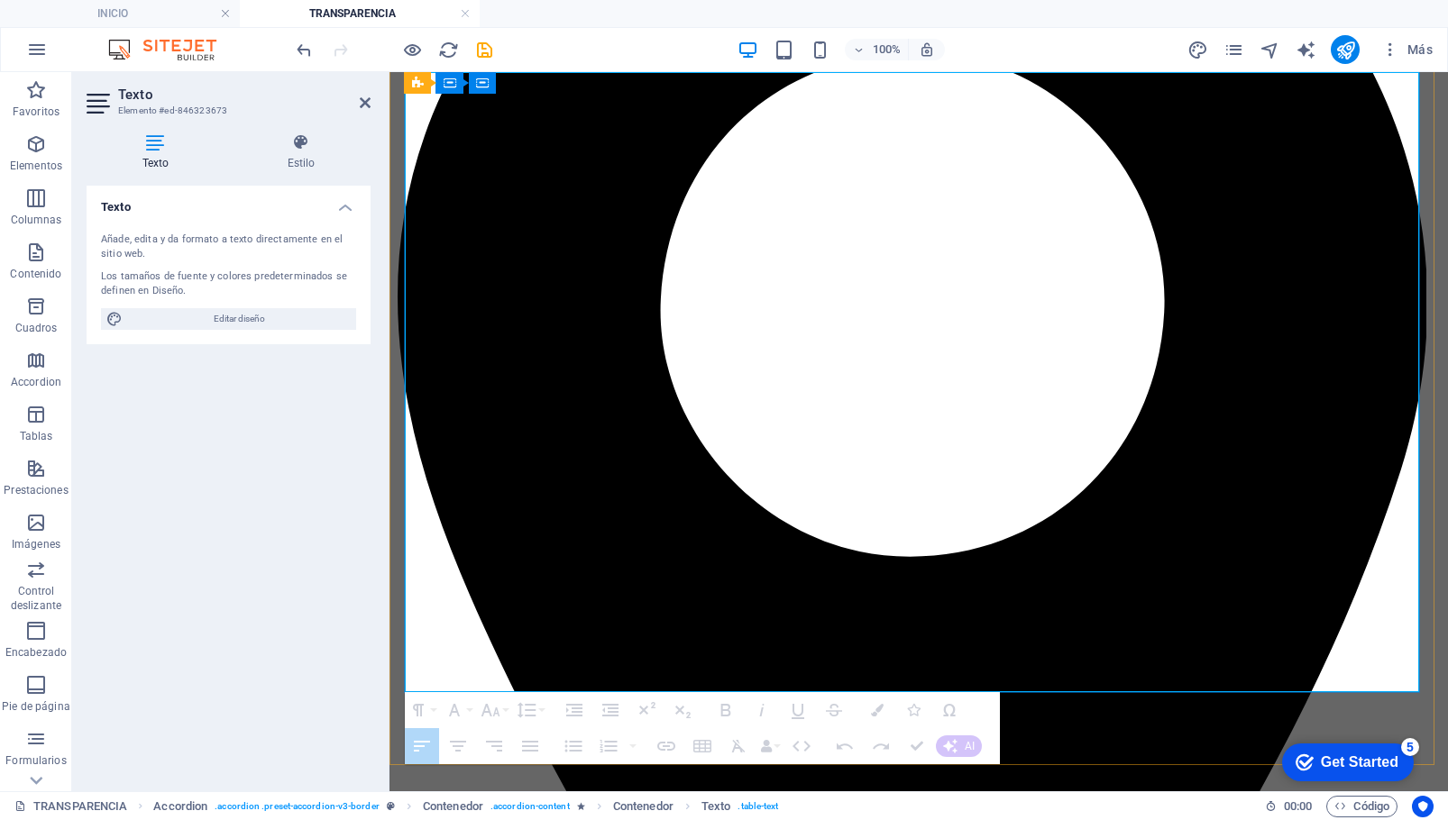
drag, startPoint x: 1161, startPoint y: 673, endPoint x: 1278, endPoint y: 674, distance: 116.3
drag, startPoint x: 1280, startPoint y: 669, endPoint x: 1168, endPoint y: 670, distance: 112.7
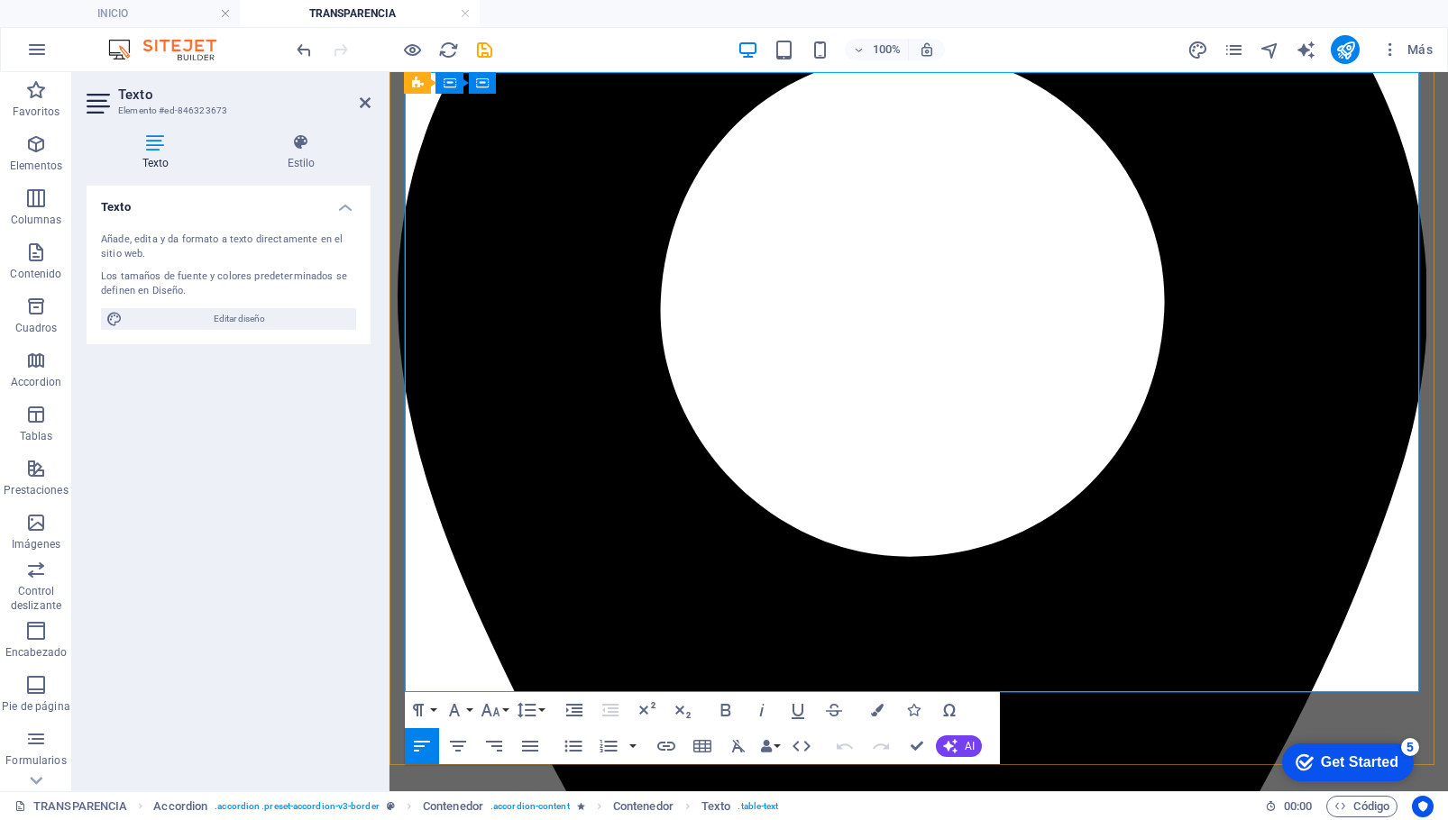
click at [669, 752] on icon "button" at bounding box center [666, 747] width 22 height 22
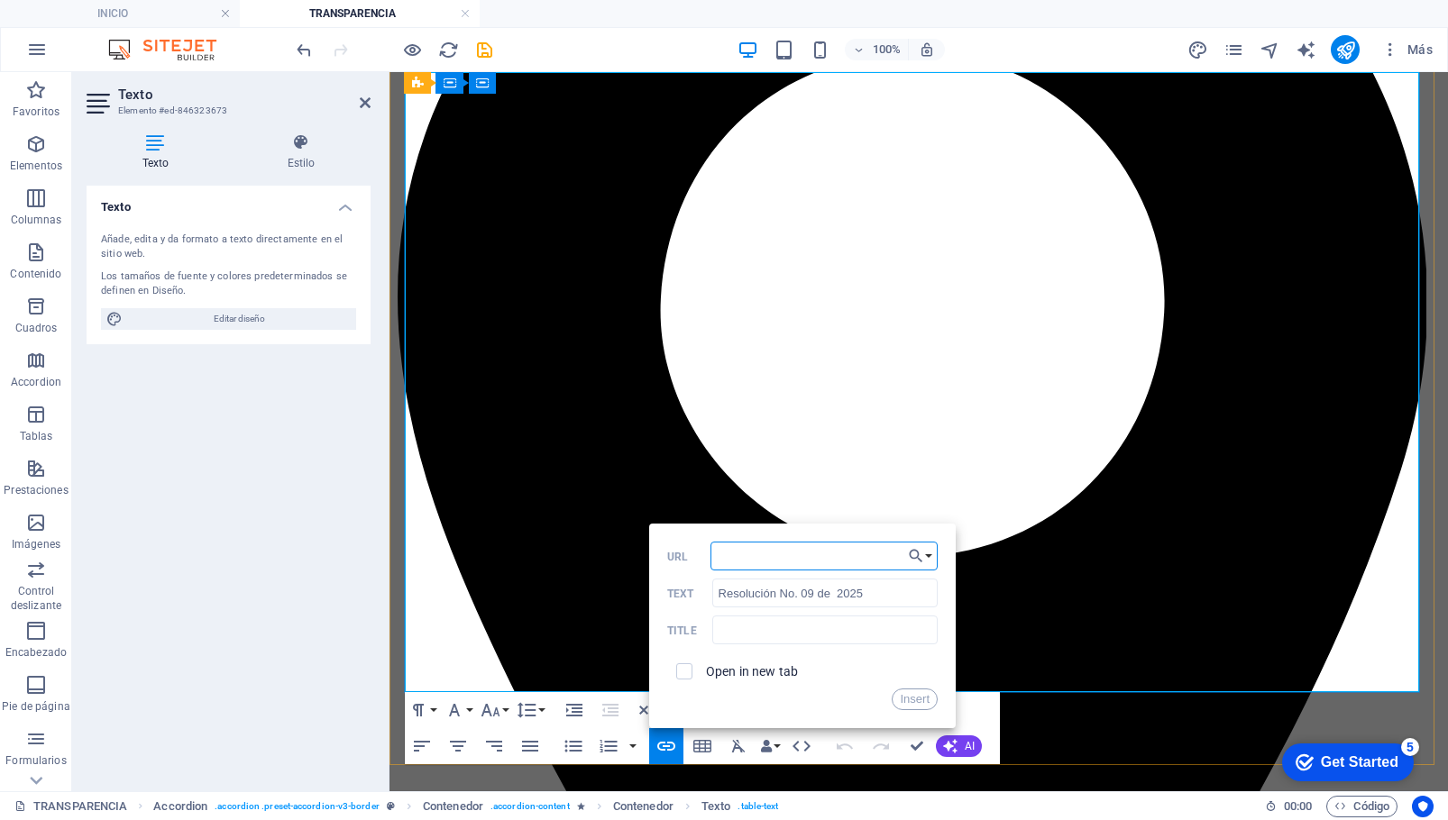
paste input "[URL][DOMAIN_NAME]"
type input "[URL][DOMAIN_NAME]"
click at [770, 672] on label "Open in new tab" at bounding box center [752, 672] width 92 height 14
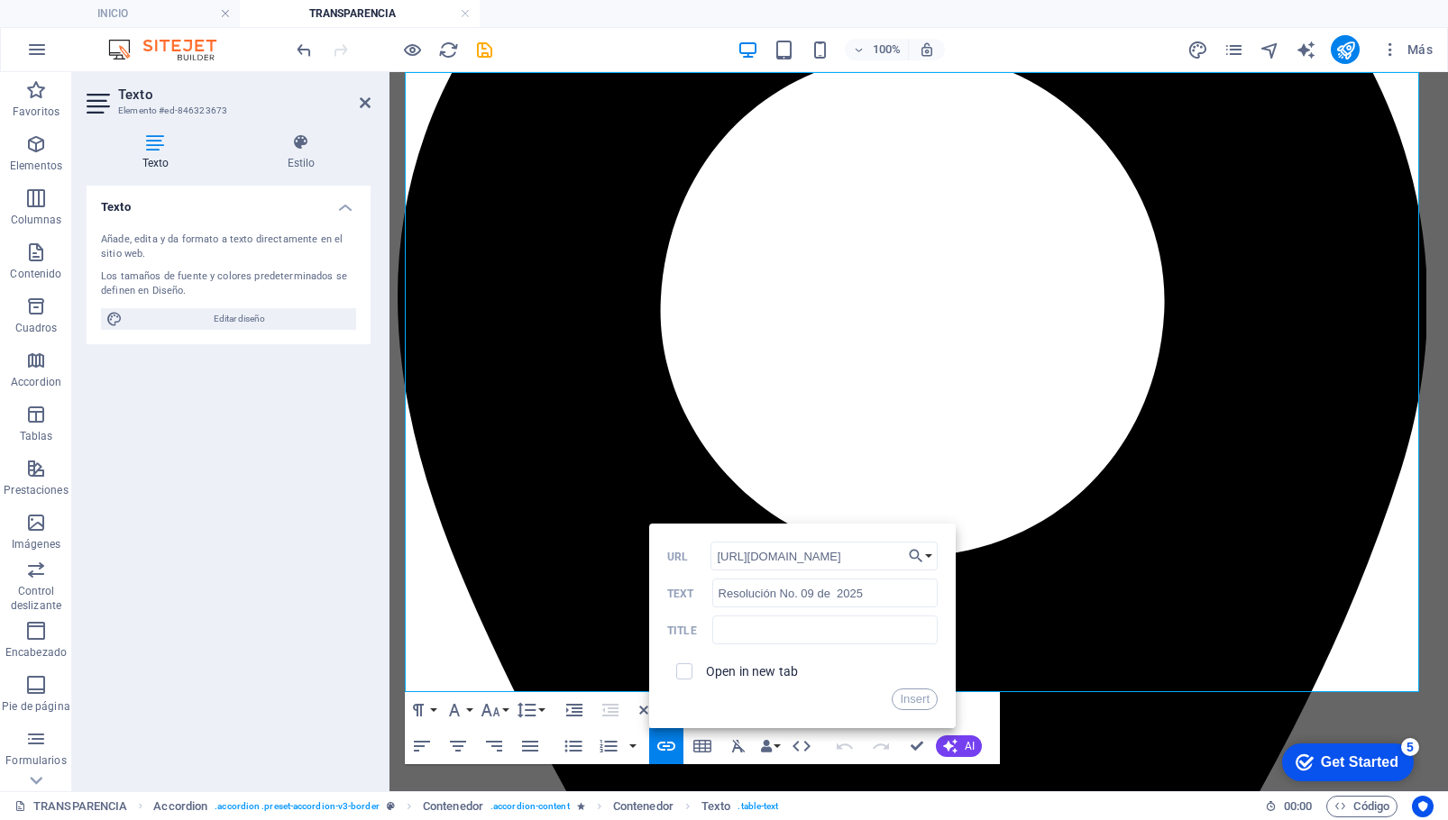
click at [918, 702] on button "Insert" at bounding box center [915, 700] width 46 height 22
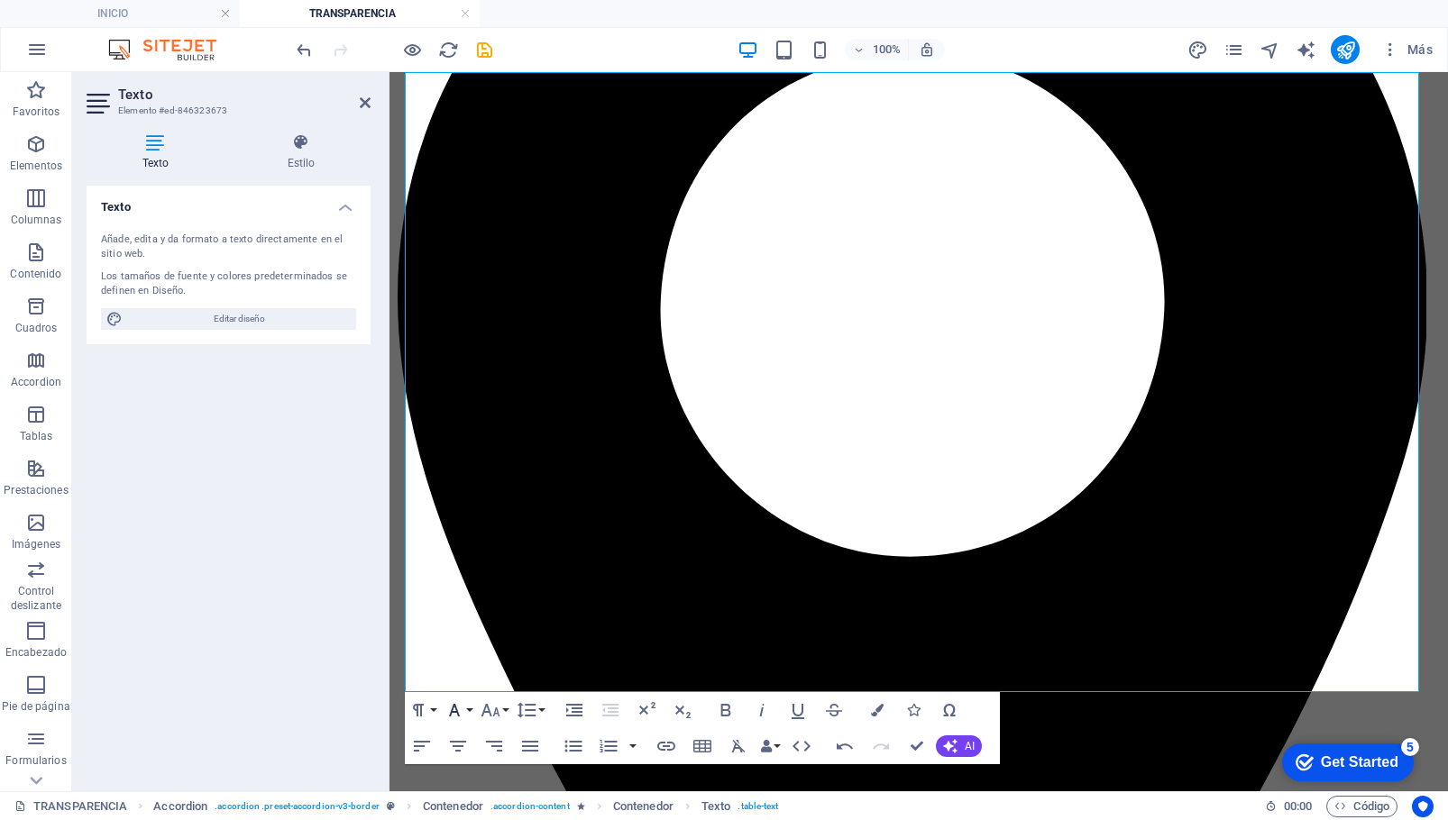
click at [467, 713] on button "Font Family" at bounding box center [458, 710] width 34 height 36
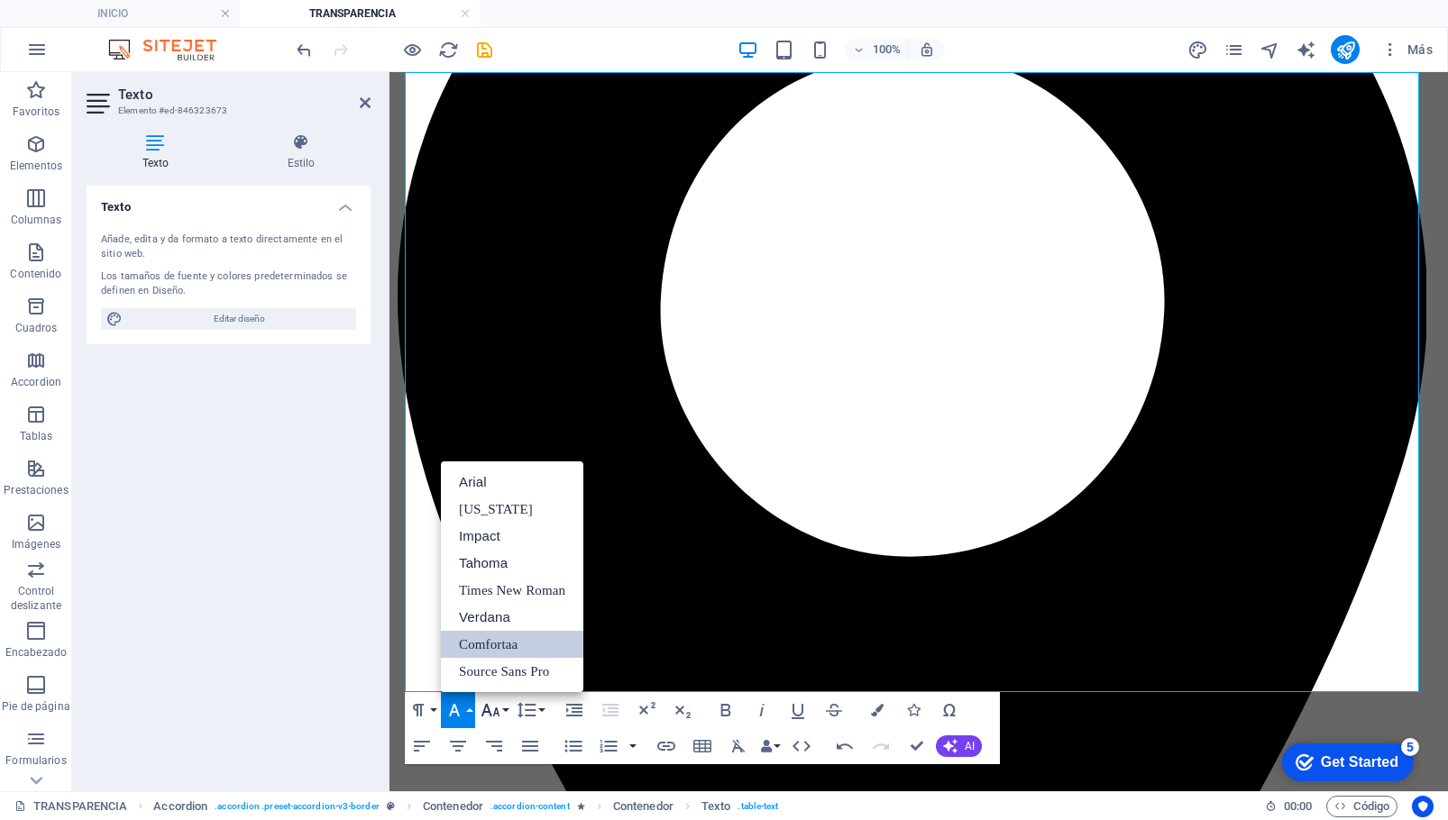
click at [500, 708] on icon "button" at bounding box center [491, 711] width 22 height 22
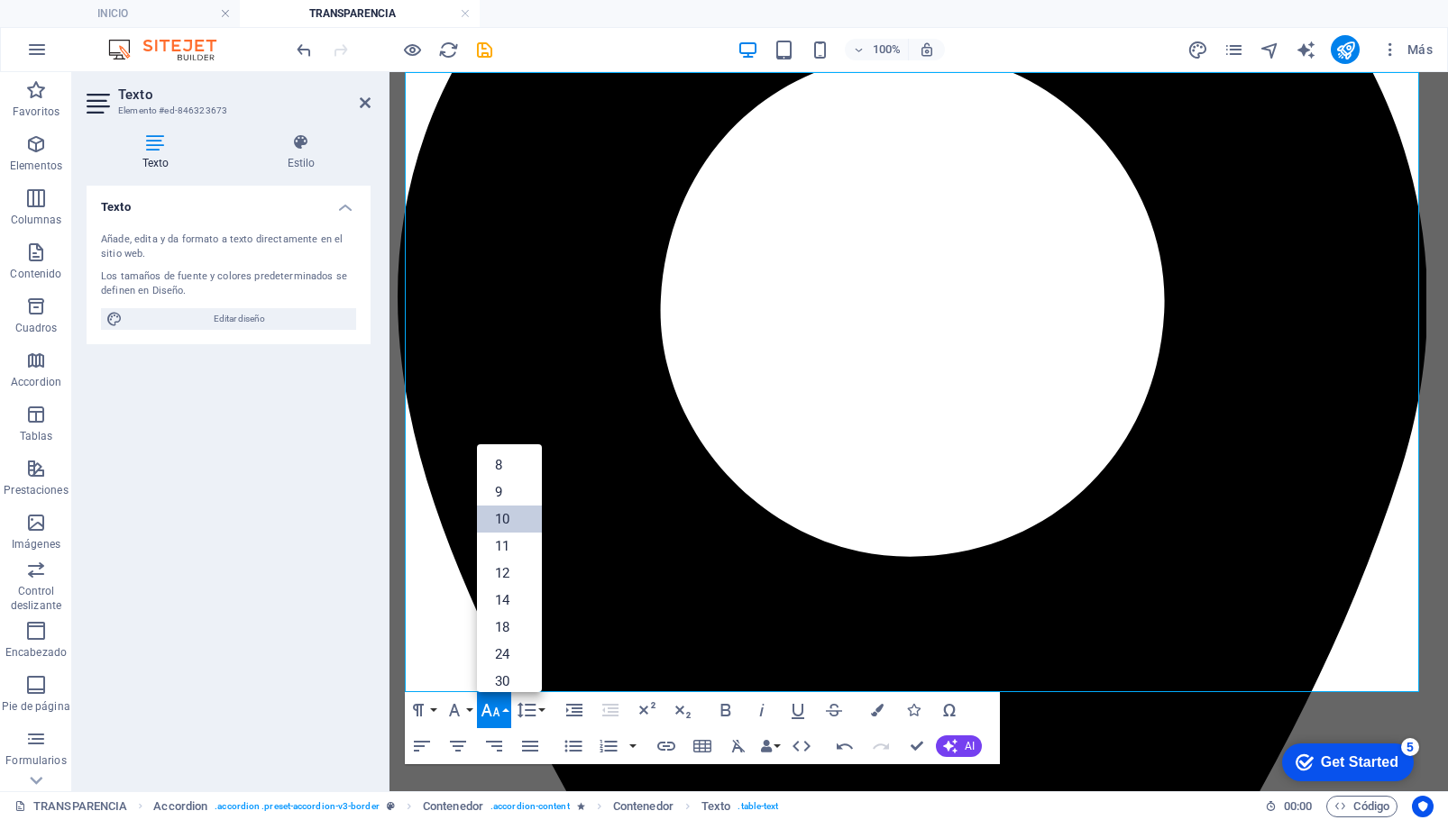
click at [507, 512] on link "10" at bounding box center [509, 519] width 65 height 27
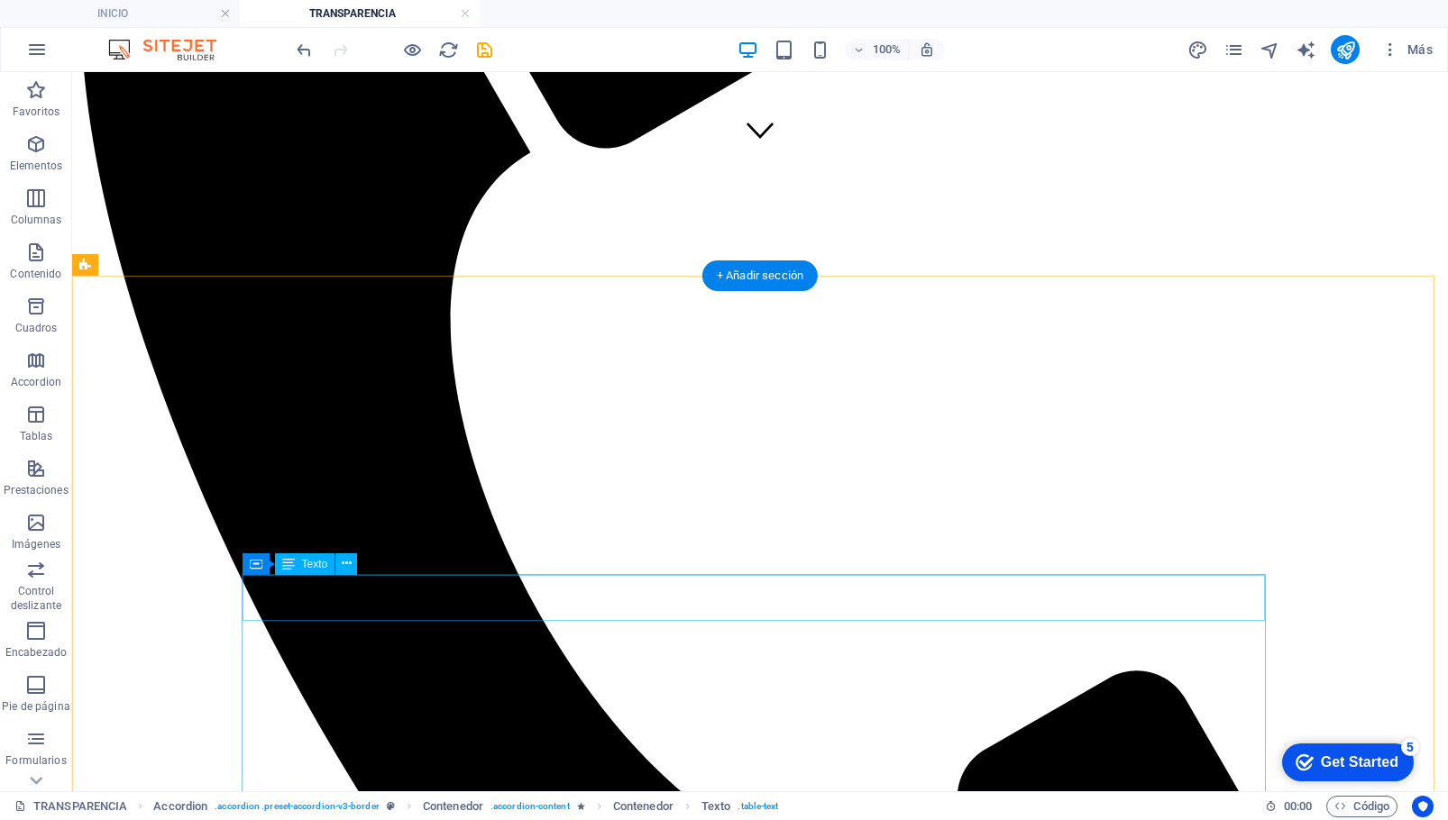
scroll to position [257, 0]
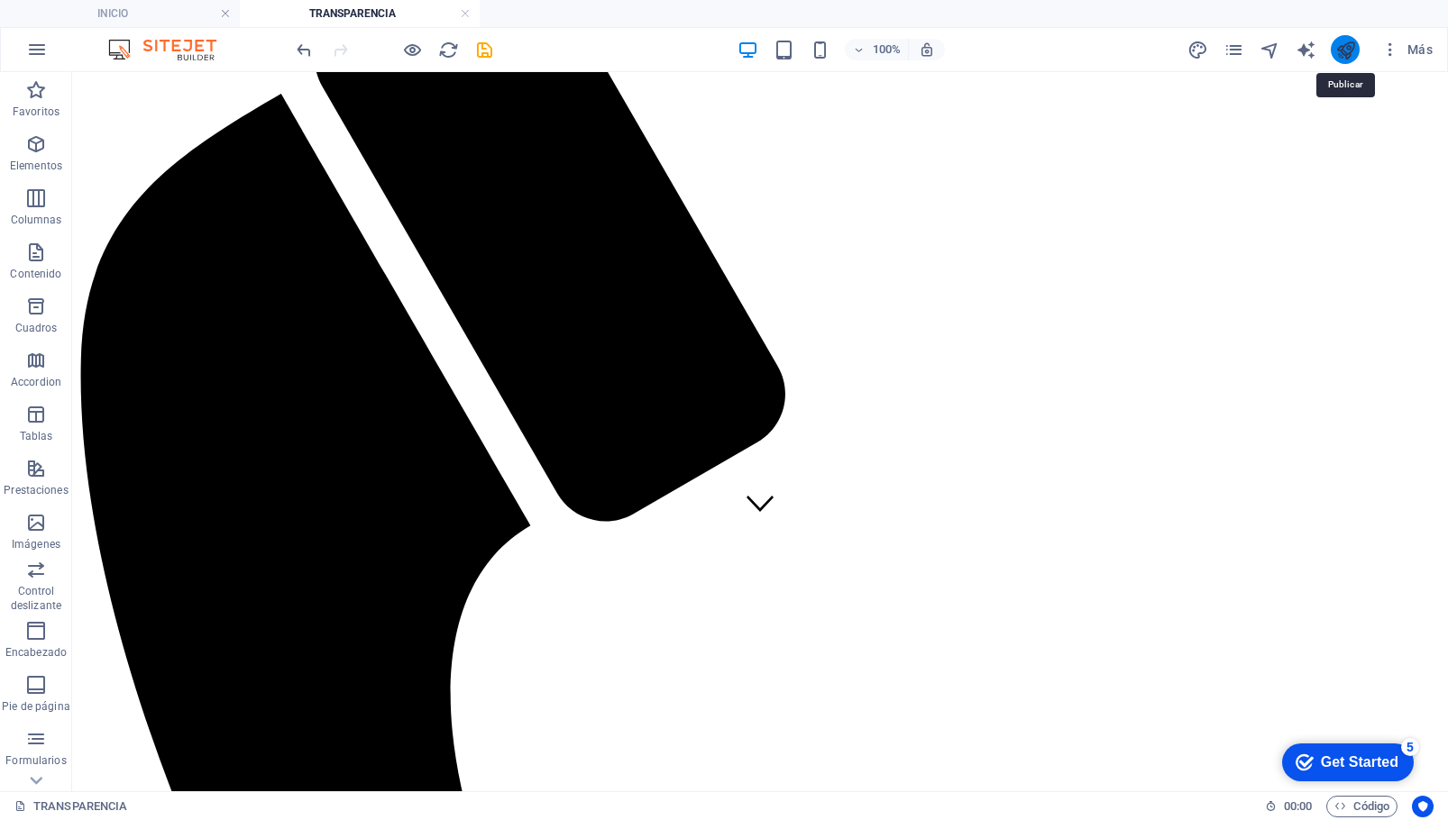
click at [1348, 59] on icon "publish" at bounding box center [1345, 50] width 21 height 21
